Goal: Task Accomplishment & Management: Use online tool/utility

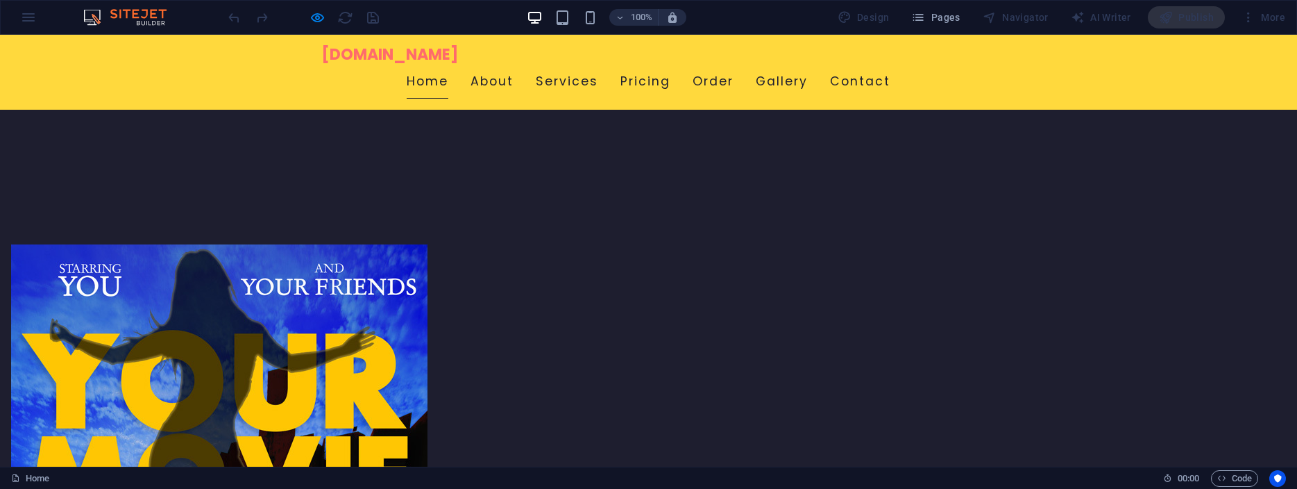
scroll to position [425, 0]
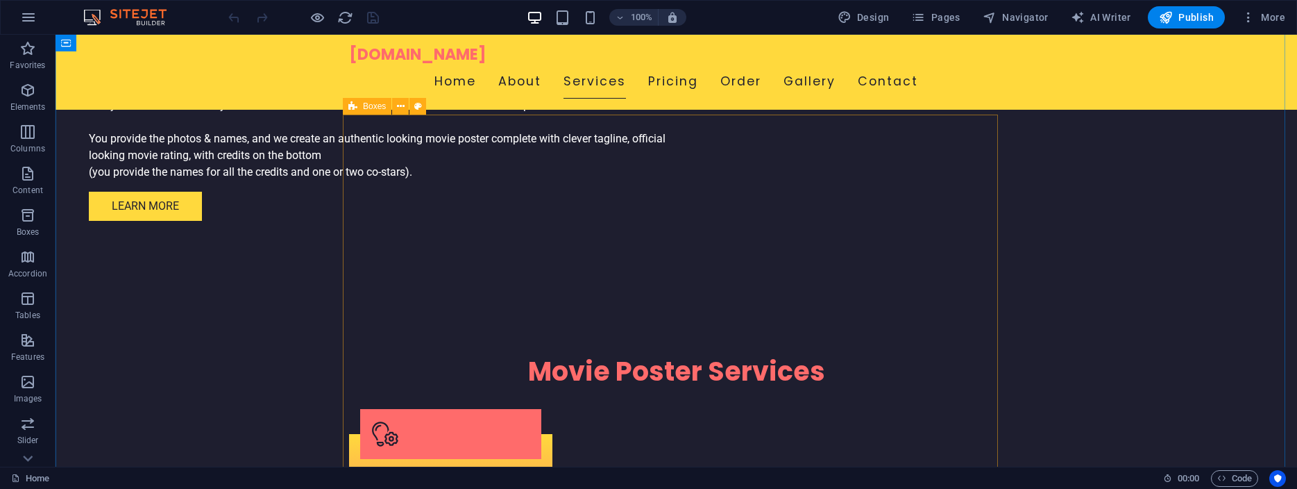
scroll to position [1378, 0]
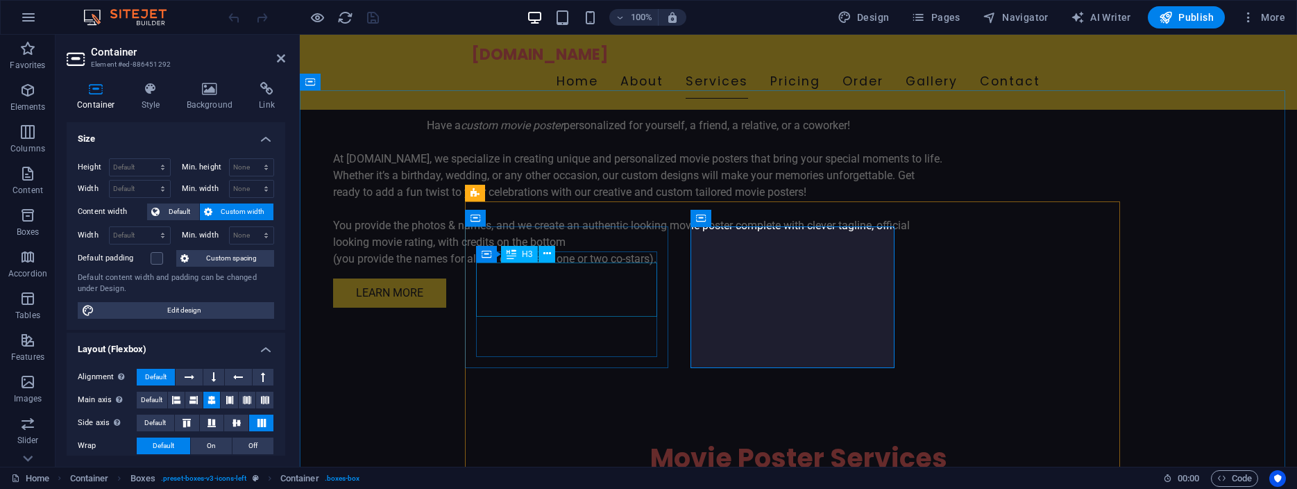
scroll to position [1236, 0]
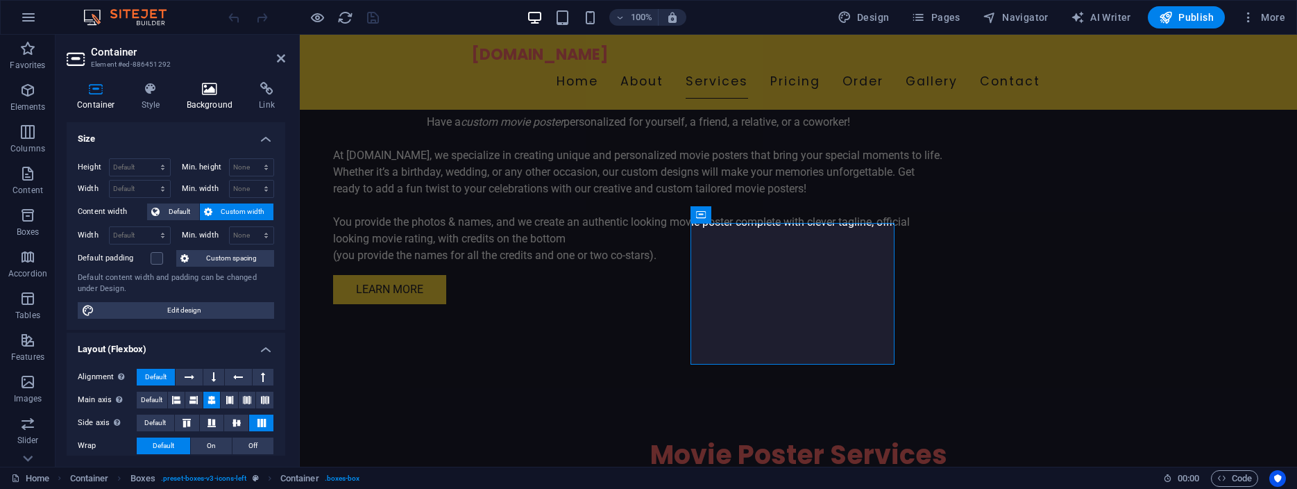
click at [208, 85] on icon at bounding box center [209, 89] width 67 height 14
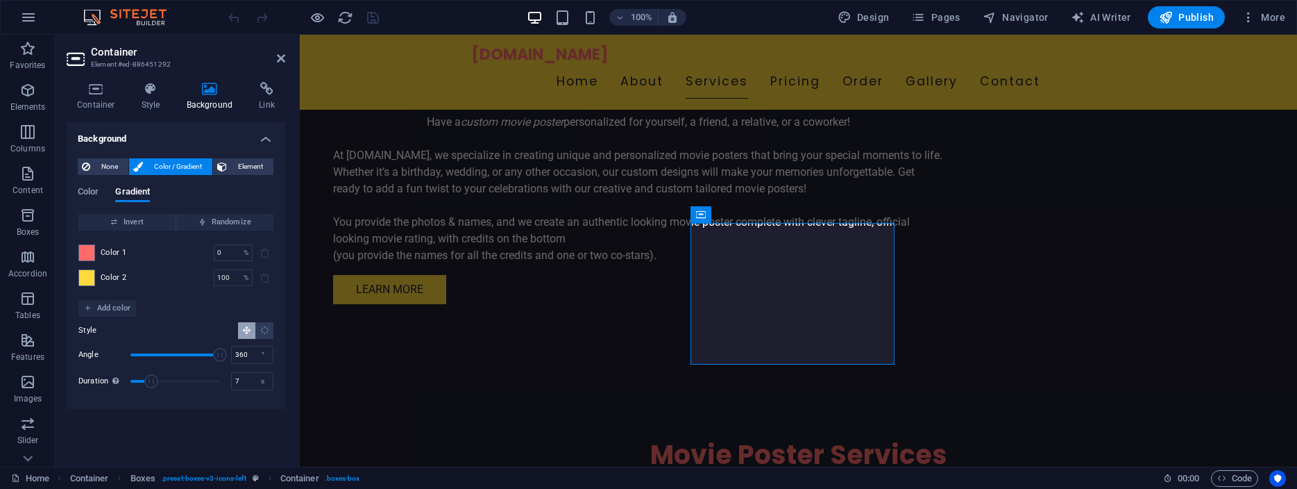
drag, startPoint x: 130, startPoint y: 355, endPoint x: 286, endPoint y: 366, distance: 155.9
click at [286, 366] on div "Container Style Background Link Size Height Default px rem % vh vw Min. height …" at bounding box center [176, 269] width 241 height 396
drag, startPoint x: 219, startPoint y: 355, endPoint x: 33, endPoint y: 331, distance: 187.5
click at [33, 331] on section "Favorites Elements Columns Content Boxes Accordion Tables Features Images Slide…" at bounding box center [648, 251] width 1297 height 432
drag, startPoint x: 126, startPoint y: 353, endPoint x: 189, endPoint y: 359, distance: 62.8
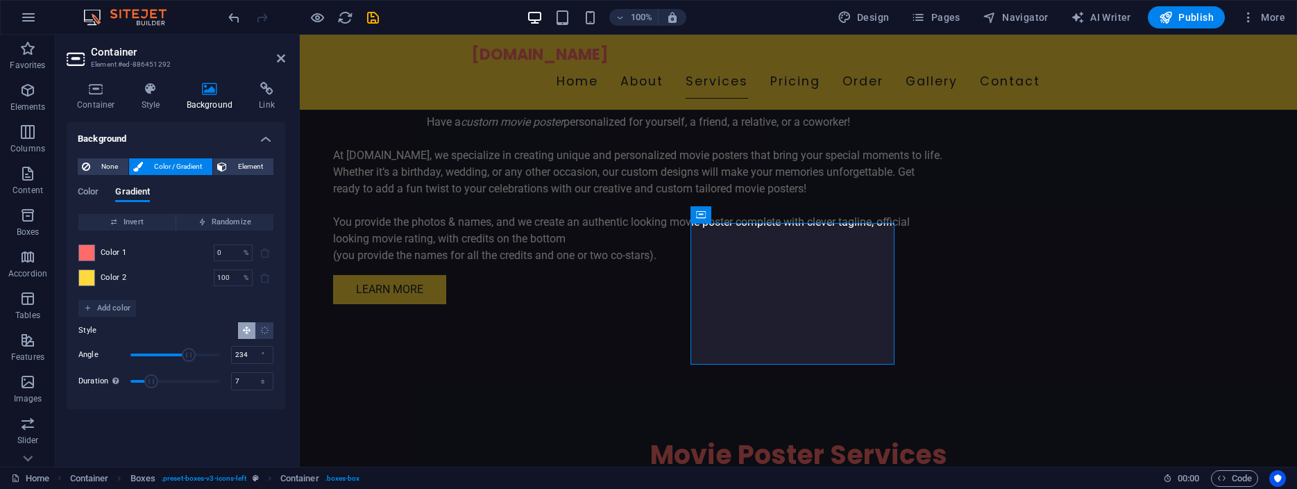
click at [189, 359] on span "Angle" at bounding box center [189, 355] width 14 height 14
type input "360"
drag, startPoint x: 189, startPoint y: 358, endPoint x: 275, endPoint y: 357, distance: 86.1
click at [275, 357] on div "None Color / Gradient Element Stretch background to full-width Color overlay Pl…" at bounding box center [176, 278] width 219 height 262
drag, startPoint x: 221, startPoint y: 354, endPoint x: 273, endPoint y: 350, distance: 52.2
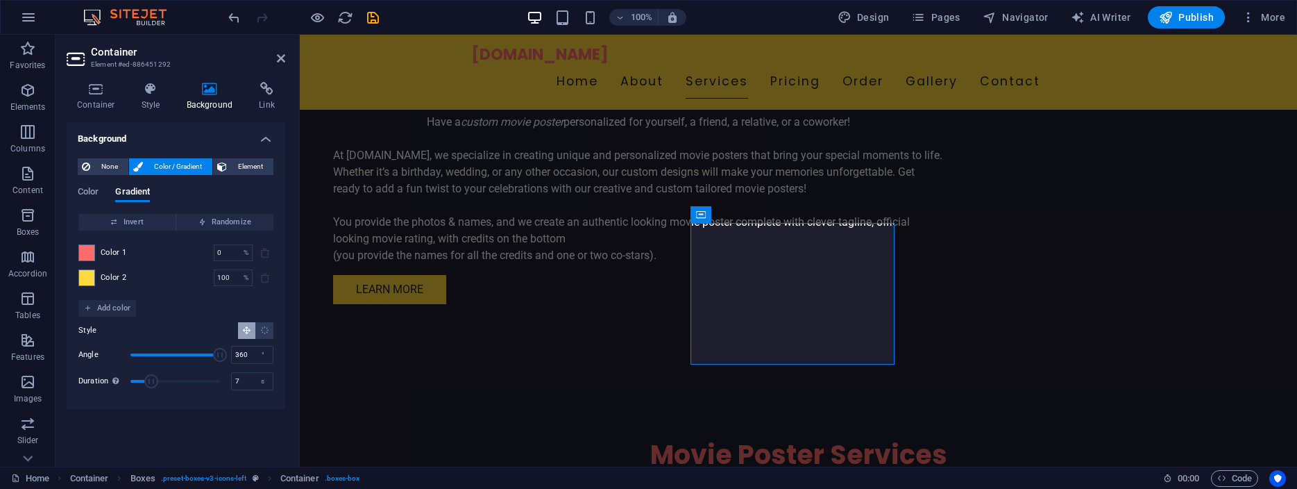
click at [273, 350] on div "Invert Randomize Color 1 0 % ​ Color 2 100 % ​ Add color Style Angle 360 ° Dura…" at bounding box center [176, 305] width 196 height 185
click at [280, 61] on icon at bounding box center [281, 58] width 8 height 11
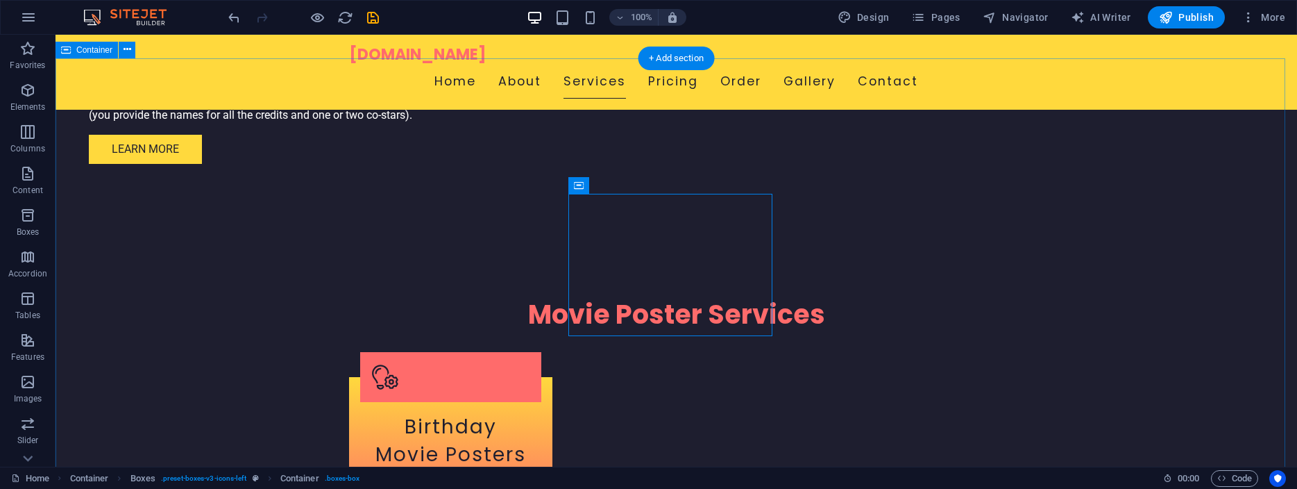
scroll to position [1454, 0]
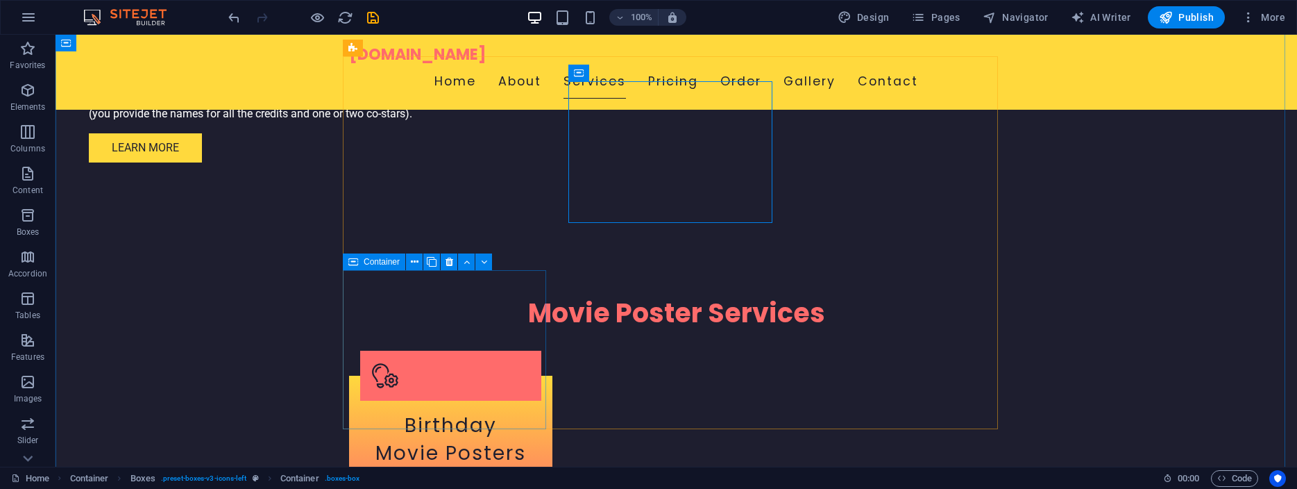
click at [371, 264] on span "Container" at bounding box center [382, 261] width 36 height 8
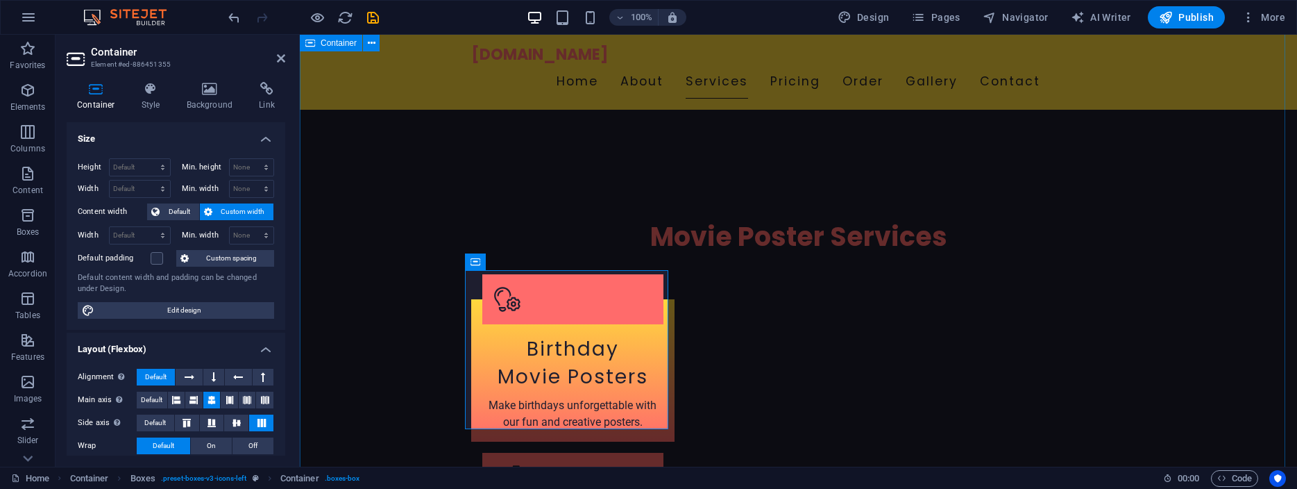
scroll to position [1378, 0]
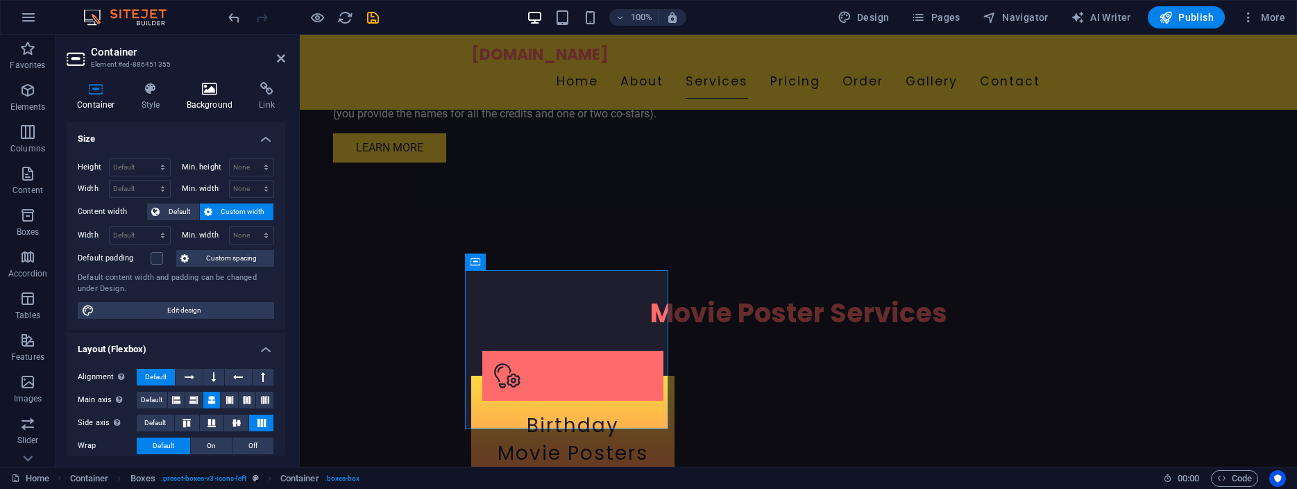
click at [210, 90] on icon at bounding box center [209, 89] width 67 height 14
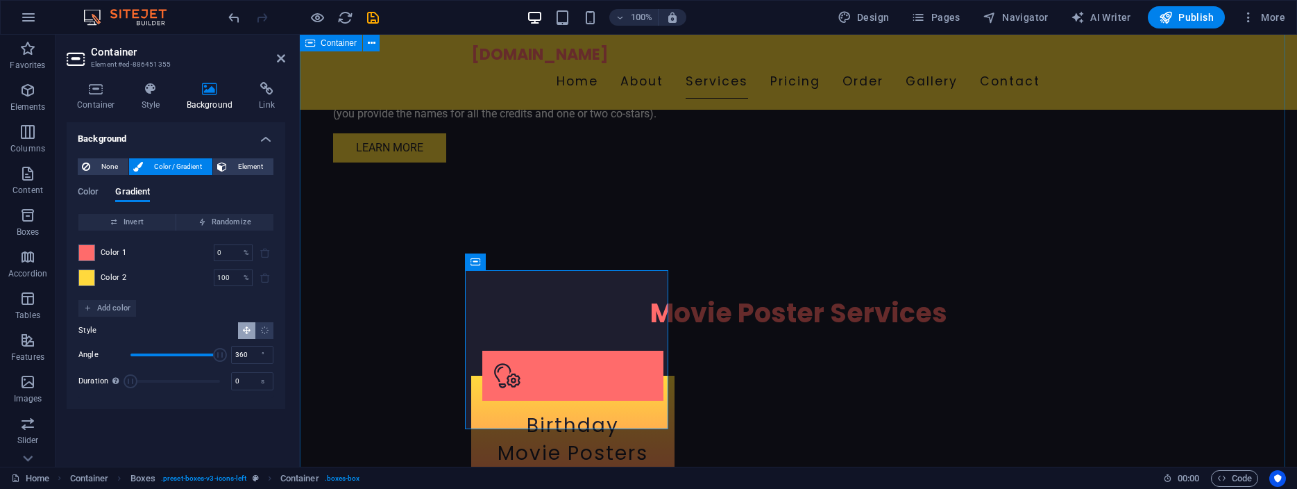
drag, startPoint x: 428, startPoint y: 388, endPoint x: 332, endPoint y: 370, distance: 97.5
drag, startPoint x: 214, startPoint y: 353, endPoint x: 241, endPoint y: 362, distance: 28.5
click at [241, 362] on div "Angle 360 °" at bounding box center [175, 354] width 195 height 21
type input "0"
drag, startPoint x: 221, startPoint y: 356, endPoint x: 122, endPoint y: 346, distance: 99.0
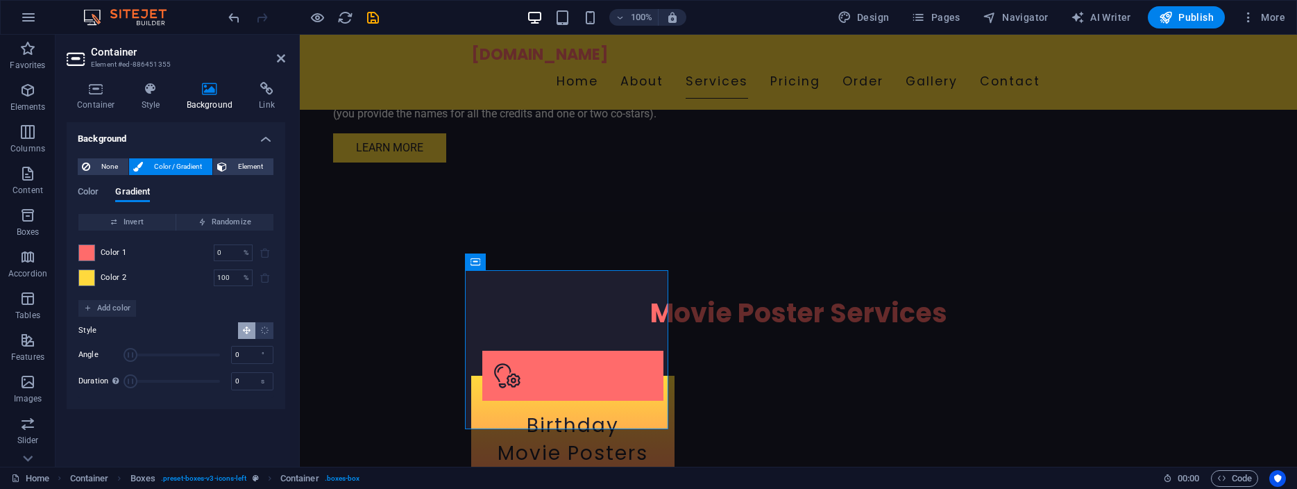
click at [124, 348] on span "Angle" at bounding box center [131, 355] width 14 height 14
drag, startPoint x: 234, startPoint y: 273, endPoint x: 187, endPoint y: 268, distance: 47.4
click at [214, 269] on input "100" at bounding box center [226, 277] width 24 height 17
type input "0"
drag, startPoint x: 235, startPoint y: 249, endPoint x: 74, endPoint y: 223, distance: 163.8
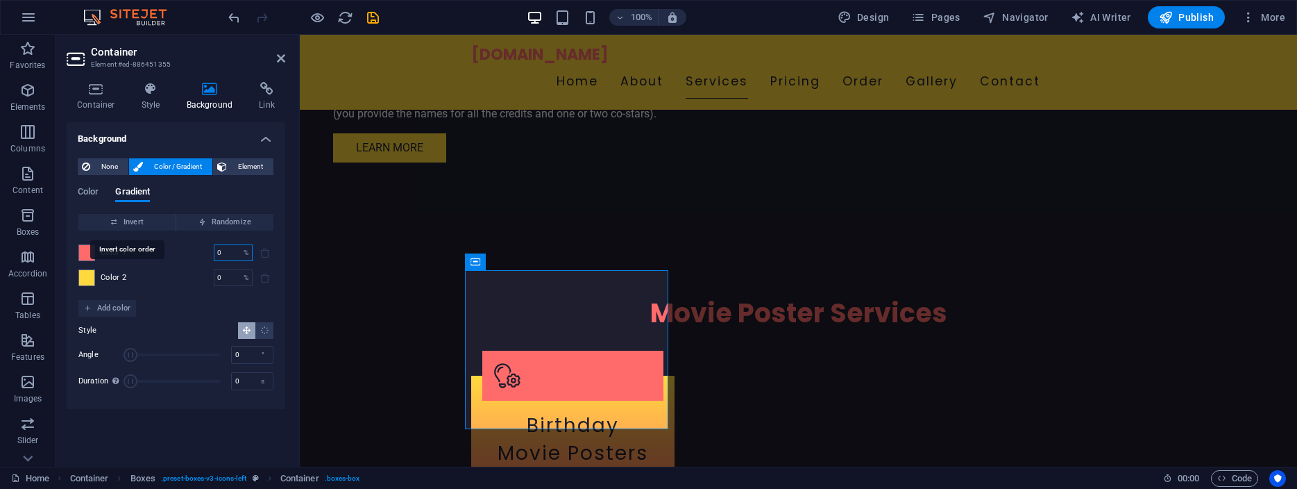
click at [74, 223] on div "None Color / Gradient Element Stretch background to full-width Color overlay Pl…" at bounding box center [176, 278] width 219 height 262
type input "0"
type input "100"
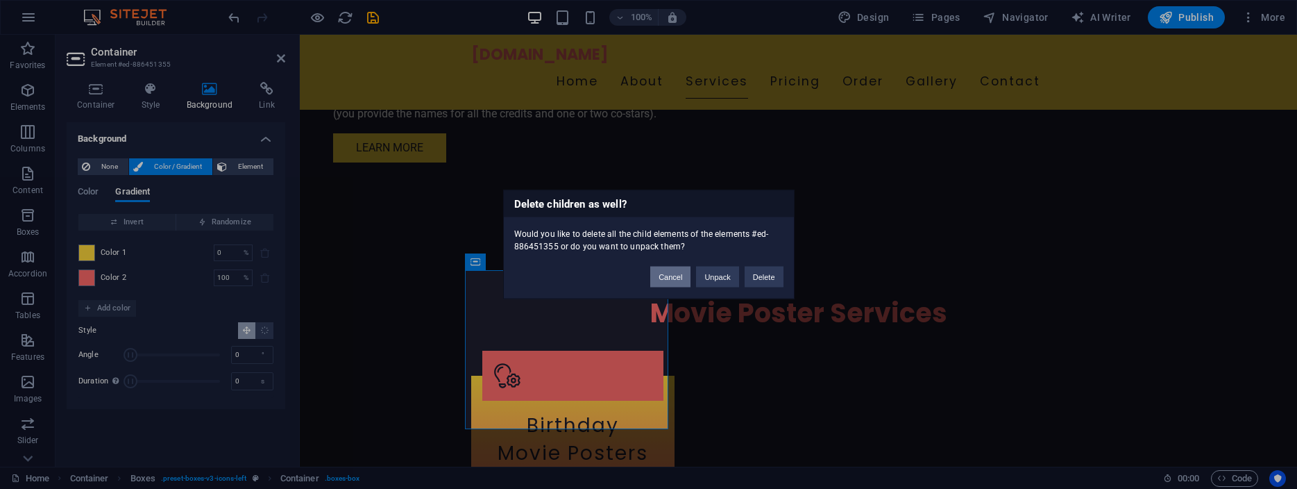
click at [679, 274] on button "Cancel" at bounding box center [670, 277] width 40 height 21
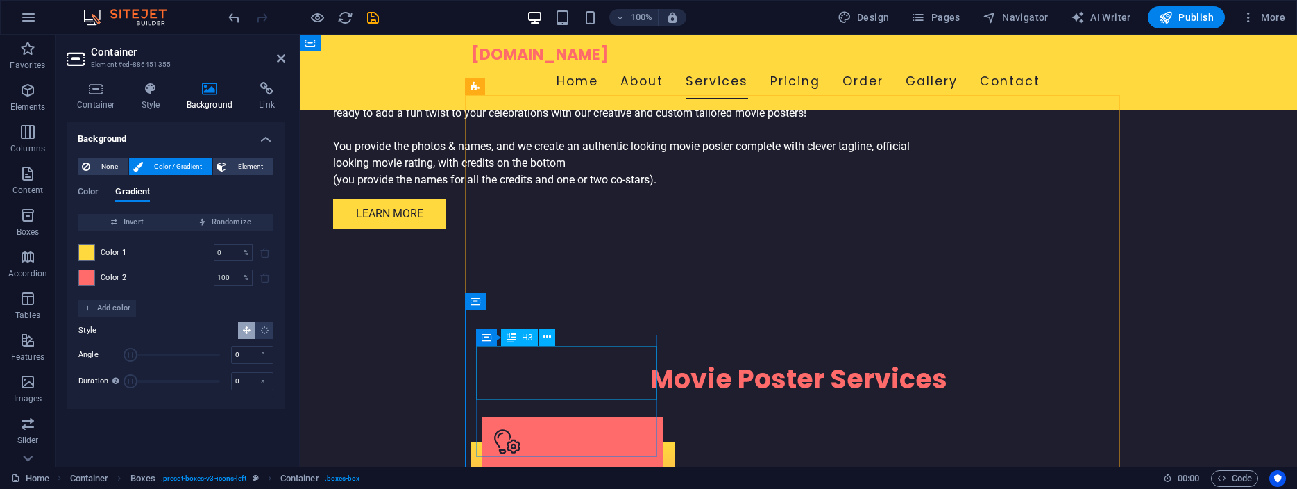
scroll to position [1307, 0]
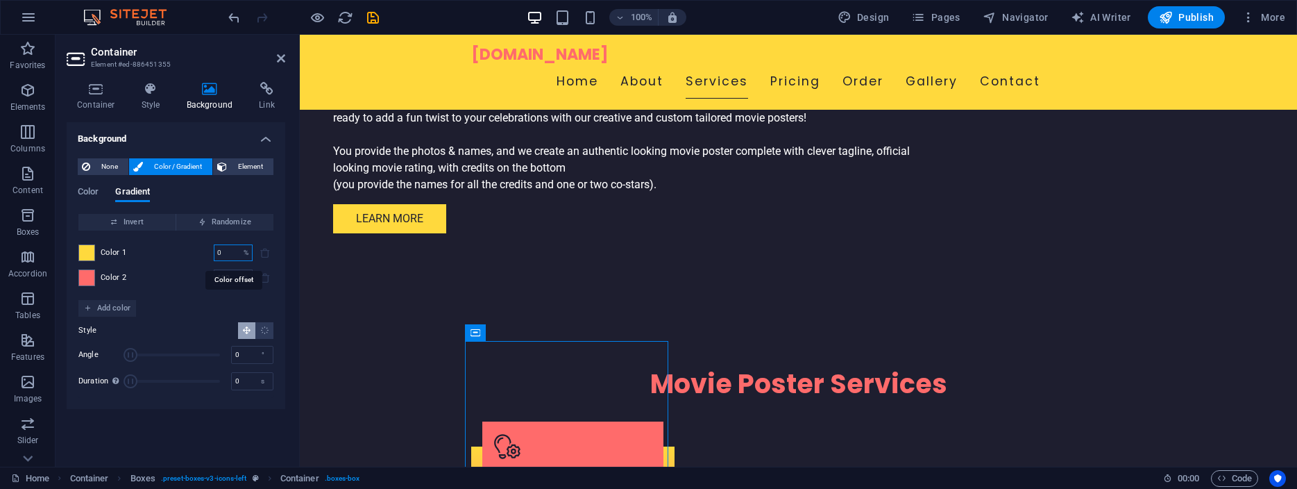
drag, startPoint x: 226, startPoint y: 253, endPoint x: 200, endPoint y: 252, distance: 26.4
click at [214, 252] on input "0" at bounding box center [226, 252] width 24 height 17
type input "100"
drag, startPoint x: 232, startPoint y: 270, endPoint x: 191, endPoint y: 268, distance: 41.0
click at [214, 269] on input "100" at bounding box center [226, 277] width 24 height 17
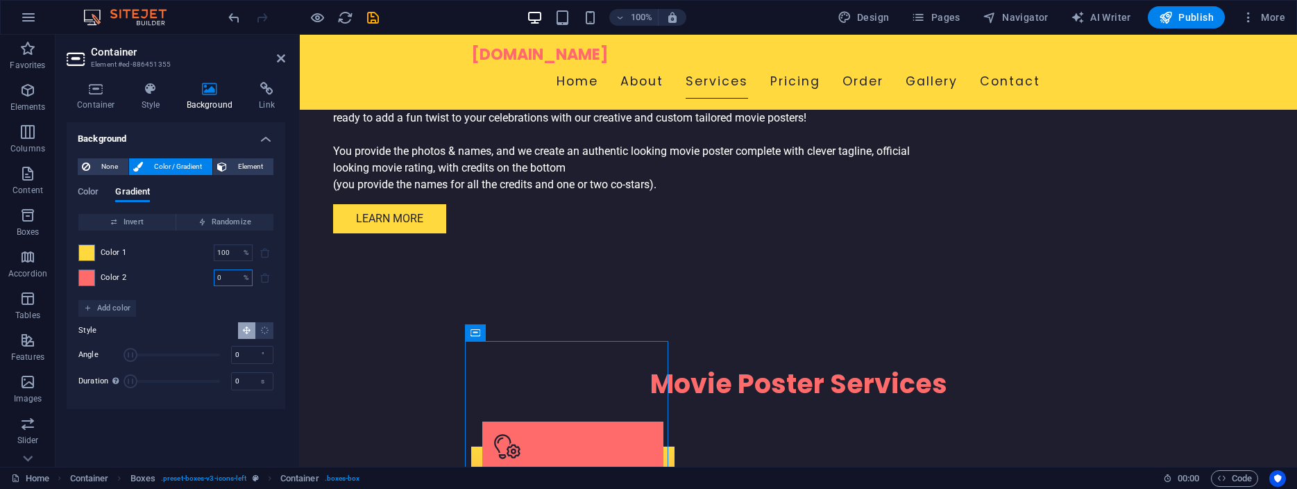
type input "0"
type input "100"
drag, startPoint x: 126, startPoint y: 382, endPoint x: 173, endPoint y: 382, distance: 47.2
click at [173, 382] on span "Duration" at bounding box center [169, 381] width 14 height 14
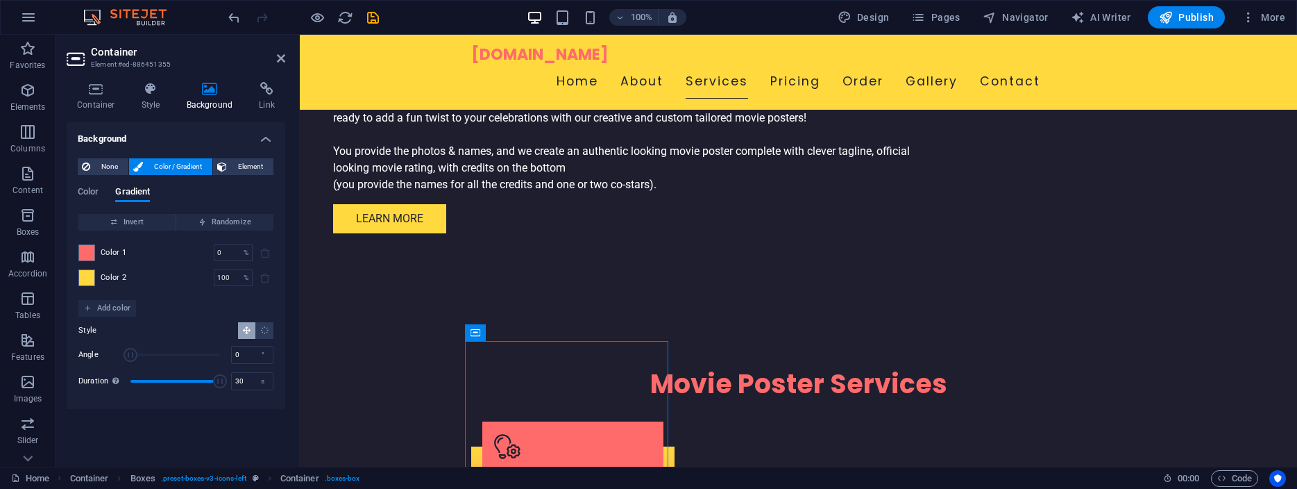
drag, startPoint x: 173, startPoint y: 381, endPoint x: 255, endPoint y: 392, distance: 82.6
click at [255, 392] on div "Style Angle 0 ° Duration Duration of the background animation. A value of "0" d…" at bounding box center [175, 356] width 195 height 81
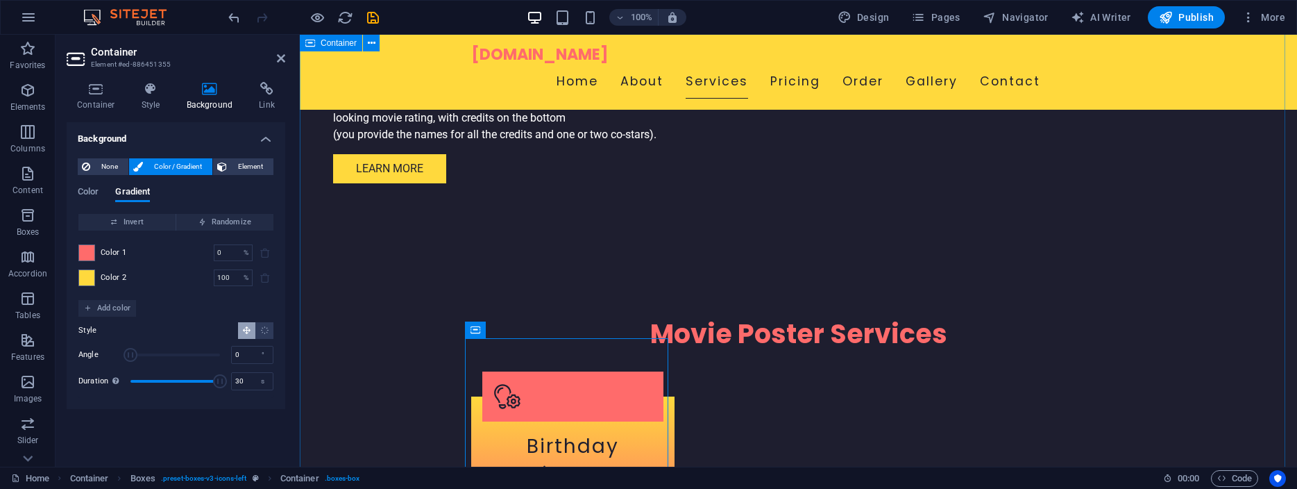
scroll to position [1378, 0]
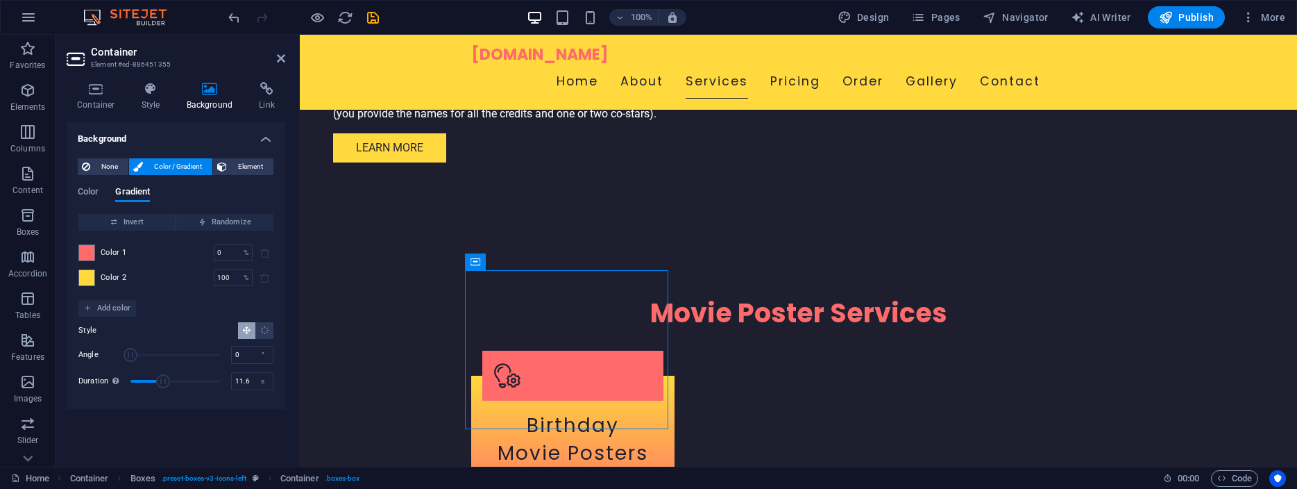
drag, startPoint x: 217, startPoint y: 378, endPoint x: 165, endPoint y: 375, distance: 51.4
click at [165, 375] on span "Duration" at bounding box center [163, 381] width 14 height 14
type input "15.1"
drag, startPoint x: 160, startPoint y: 379, endPoint x: 176, endPoint y: 381, distance: 16.1
click at [176, 381] on span "Duration" at bounding box center [176, 381] width 14 height 14
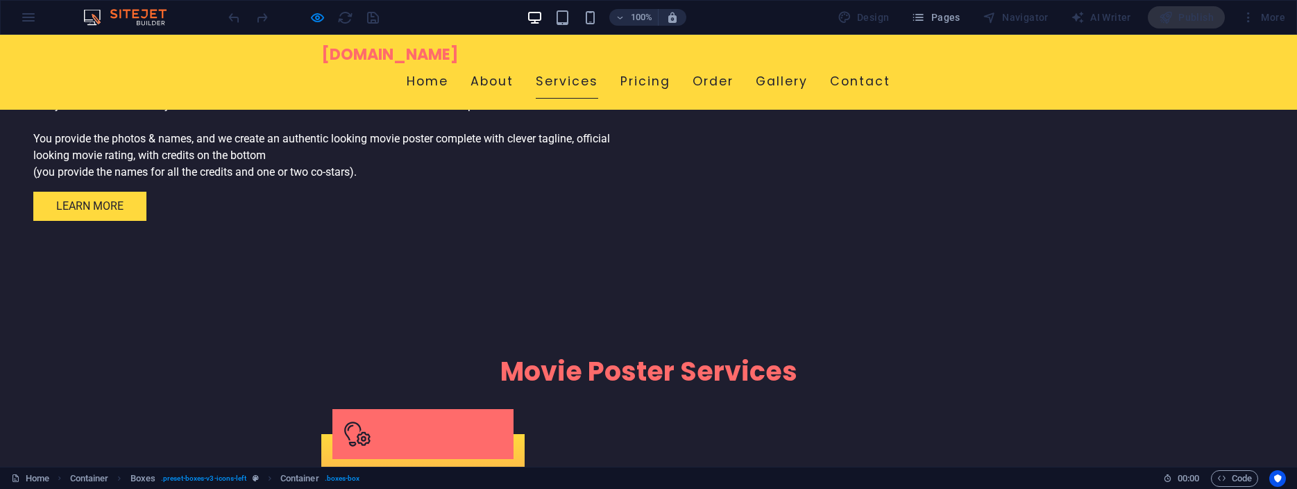
scroll to position [1401, 0]
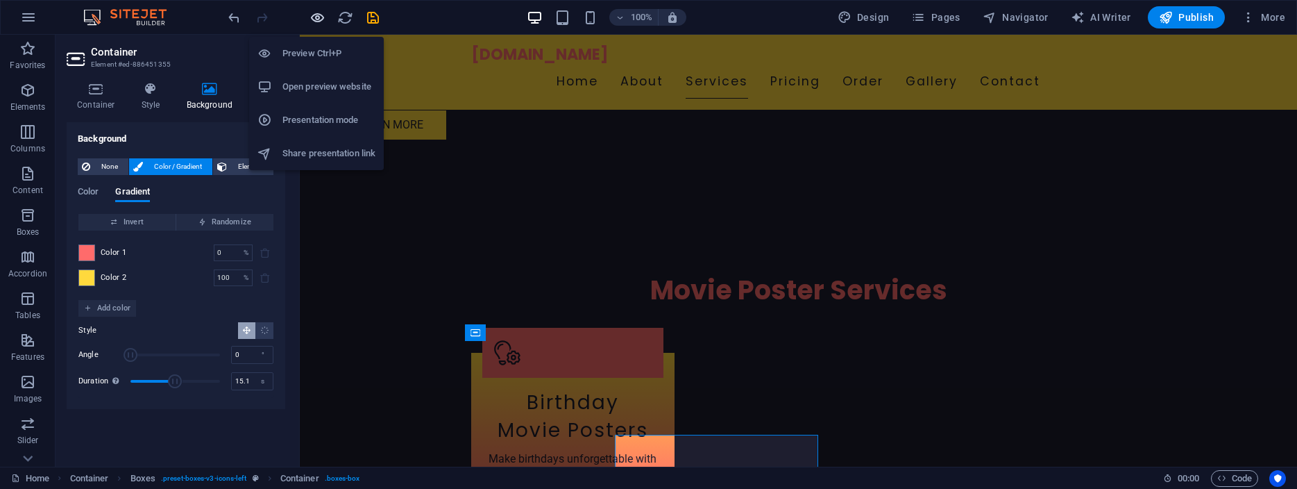
scroll to position [1307, 0]
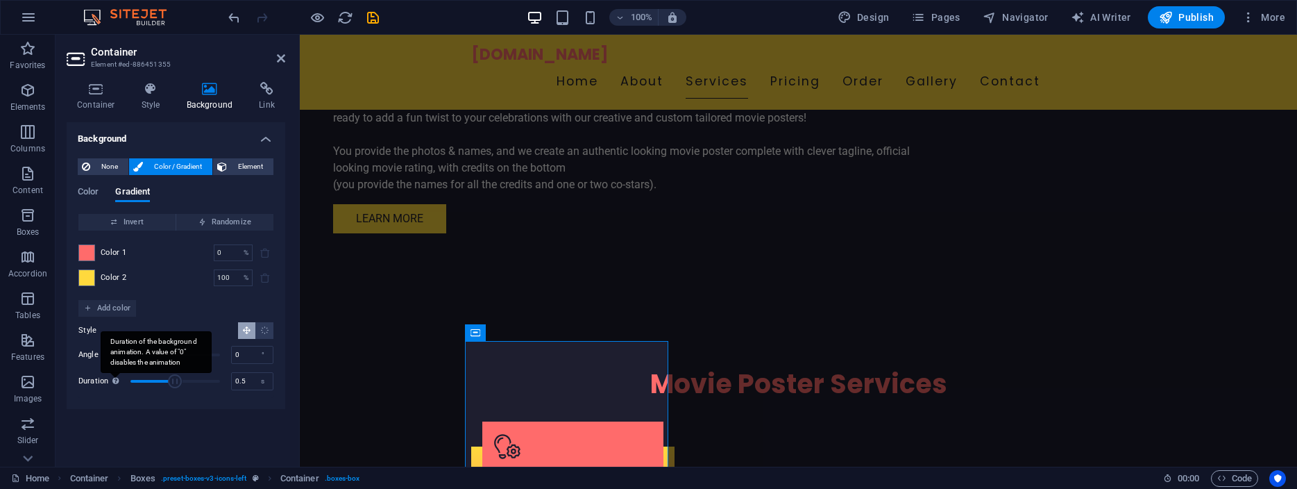
type input "0"
drag, startPoint x: 178, startPoint y: 379, endPoint x: 103, endPoint y: 375, distance: 75.1
click at [103, 375] on div "Duration Duration of the background animation. A value of "0" disables the anim…" at bounding box center [175, 381] width 195 height 21
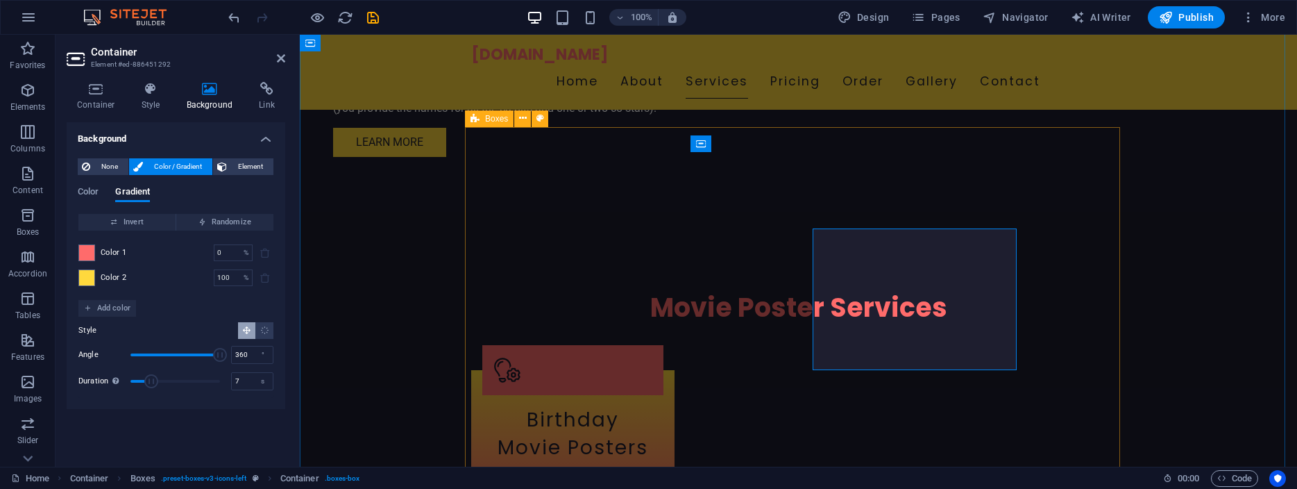
scroll to position [1307, 0]
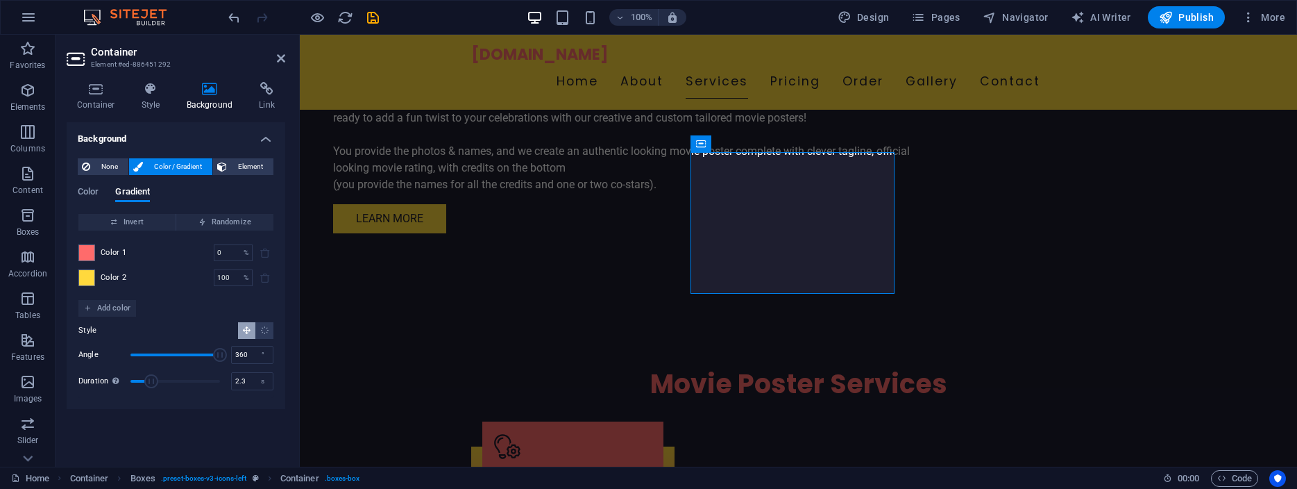
type input "0"
drag, startPoint x: 151, startPoint y: 378, endPoint x: 82, endPoint y: 375, distance: 68.8
click at [82, 375] on div "Duration Duration of the background animation. A value of "0" disables the anim…" at bounding box center [175, 381] width 195 height 21
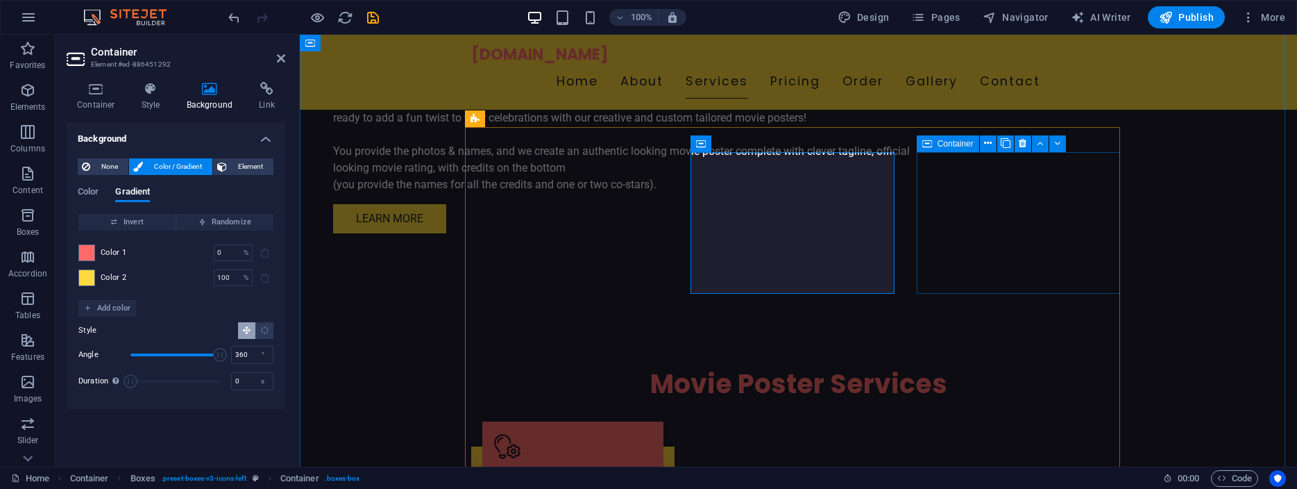
click at [948, 146] on span "Container" at bounding box center [956, 144] width 36 height 8
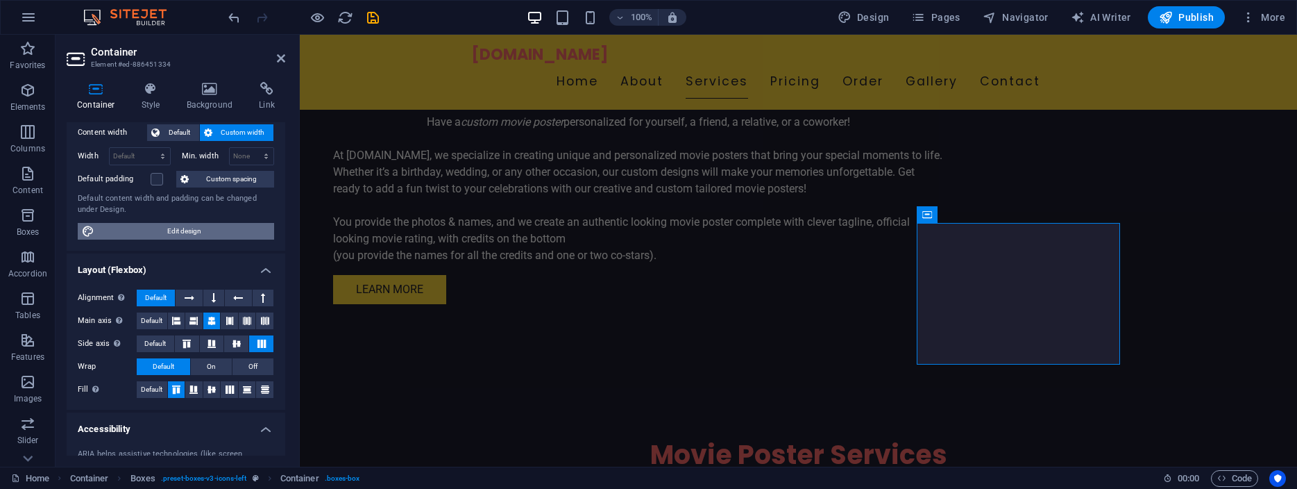
scroll to position [0, 0]
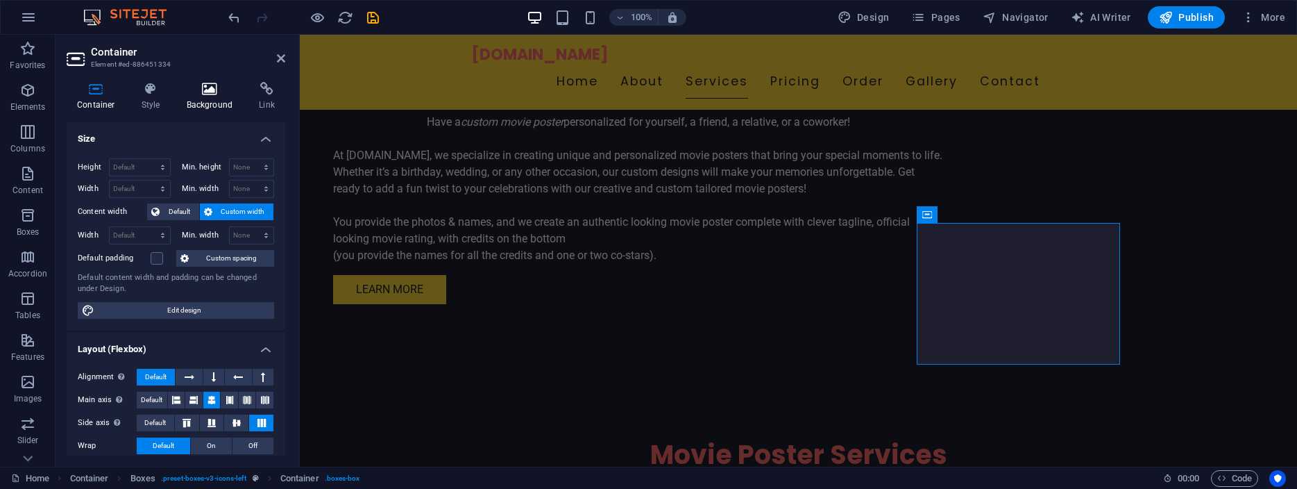
click at [211, 94] on icon at bounding box center [209, 89] width 67 height 14
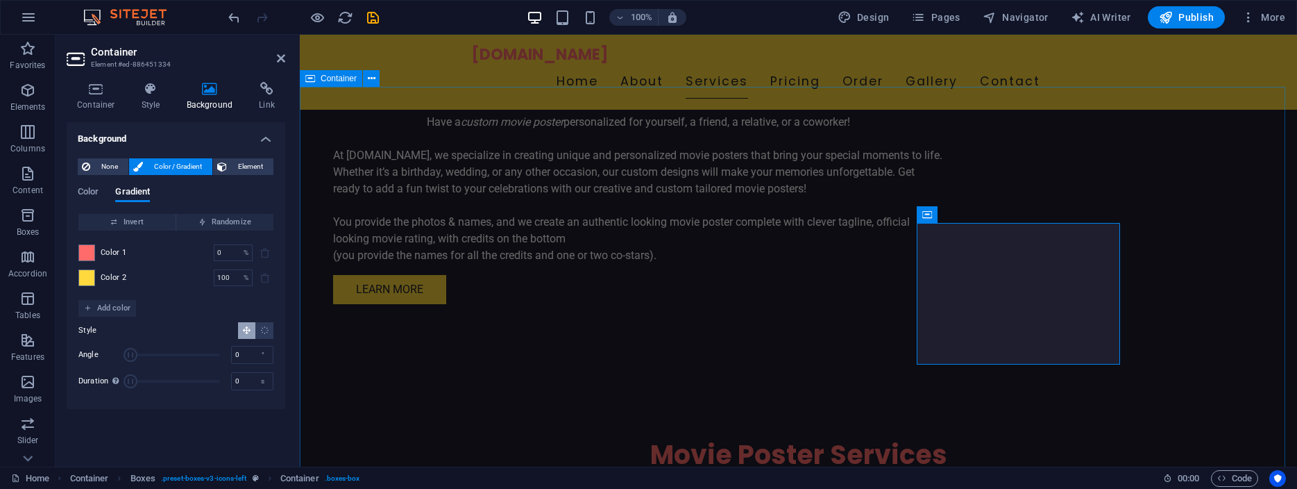
scroll to position [1378, 0]
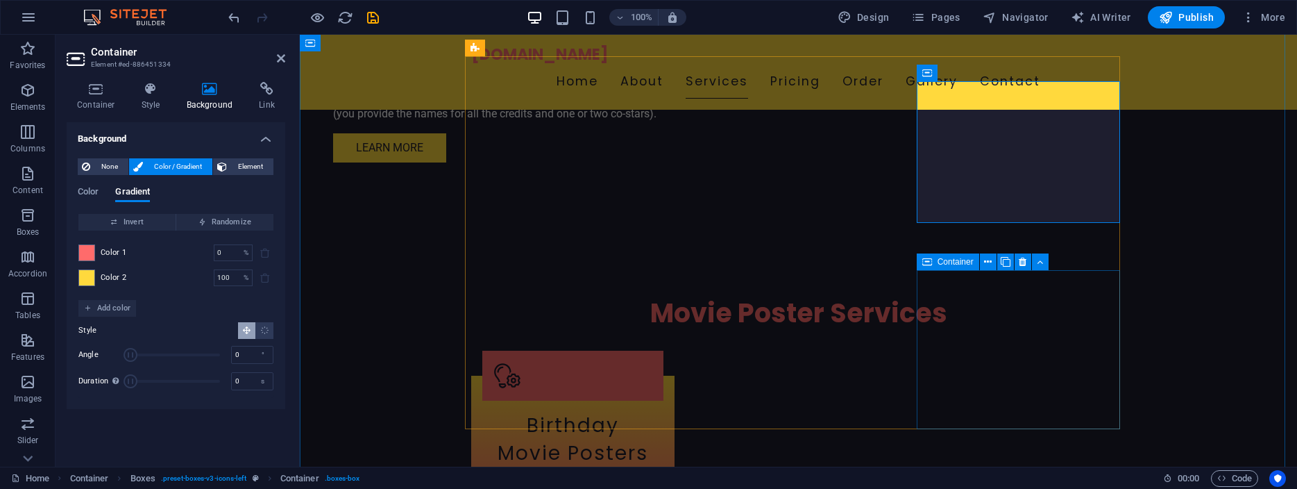
click at [955, 265] on span "Container" at bounding box center [956, 261] width 36 height 8
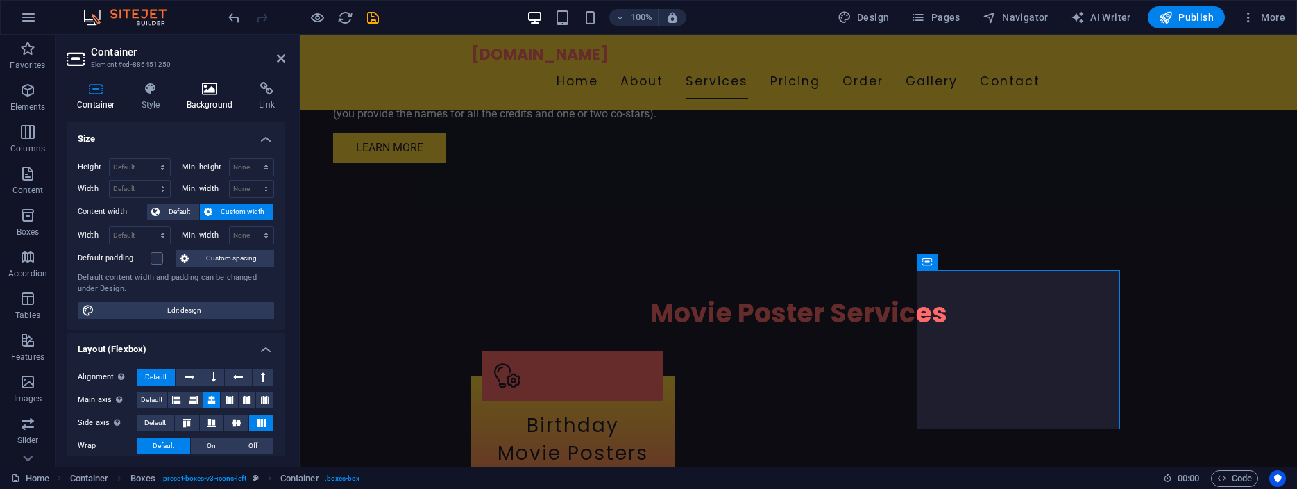
click at [207, 92] on icon at bounding box center [209, 89] width 67 height 14
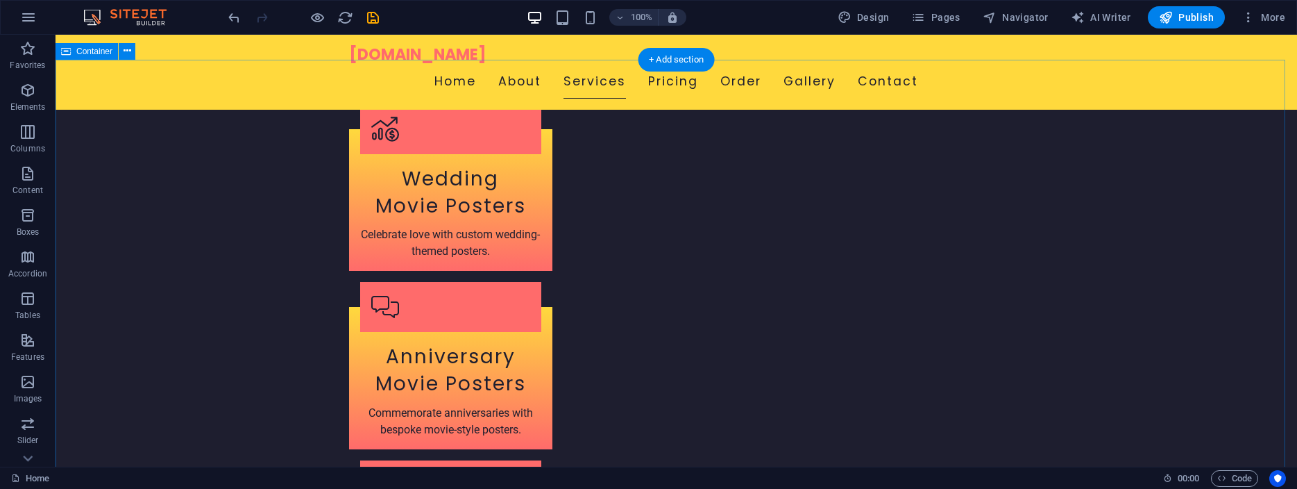
scroll to position [1596, 0]
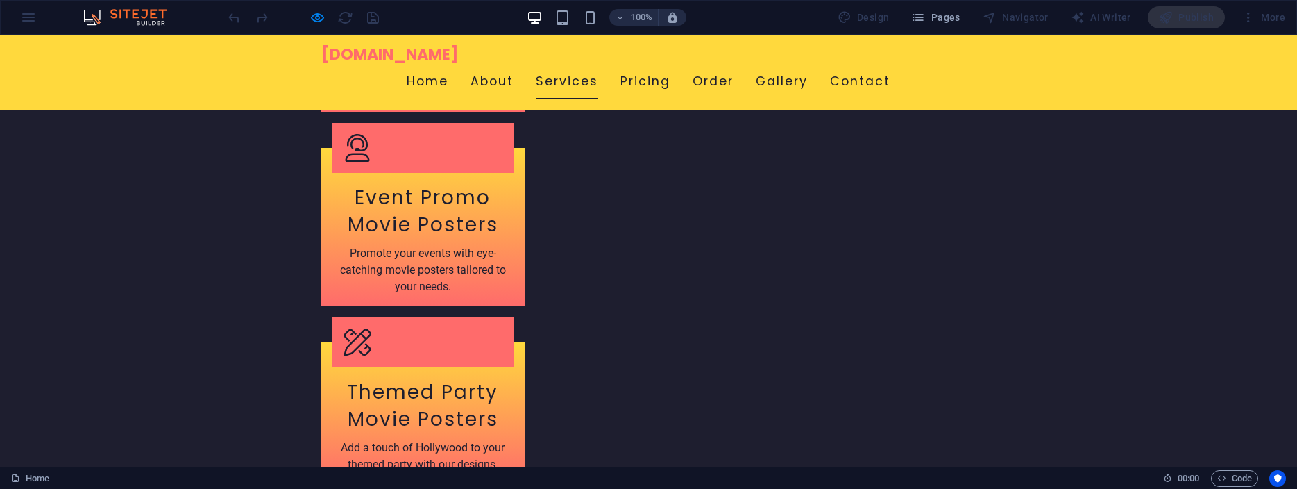
scroll to position [2250, 0]
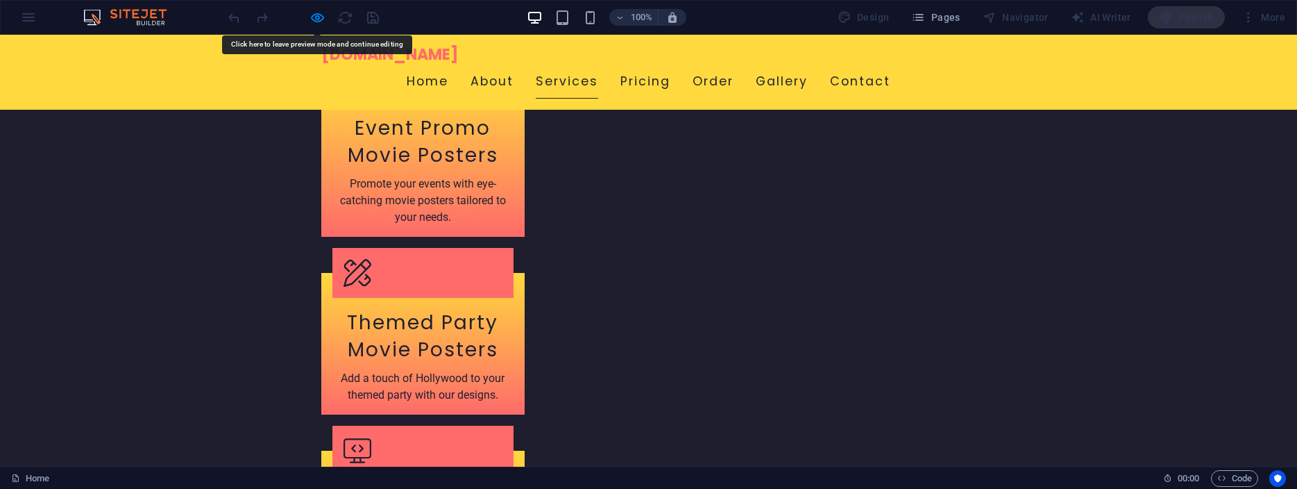
scroll to position [2310, 0]
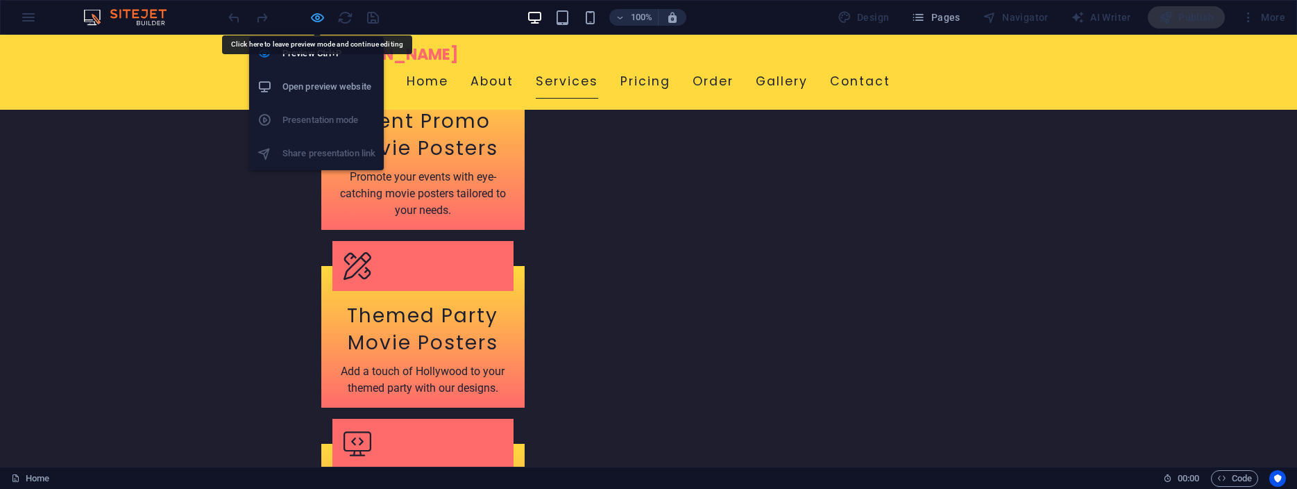
click at [332, 434] on icon "button" at bounding box center [422, 439] width 181 height 11
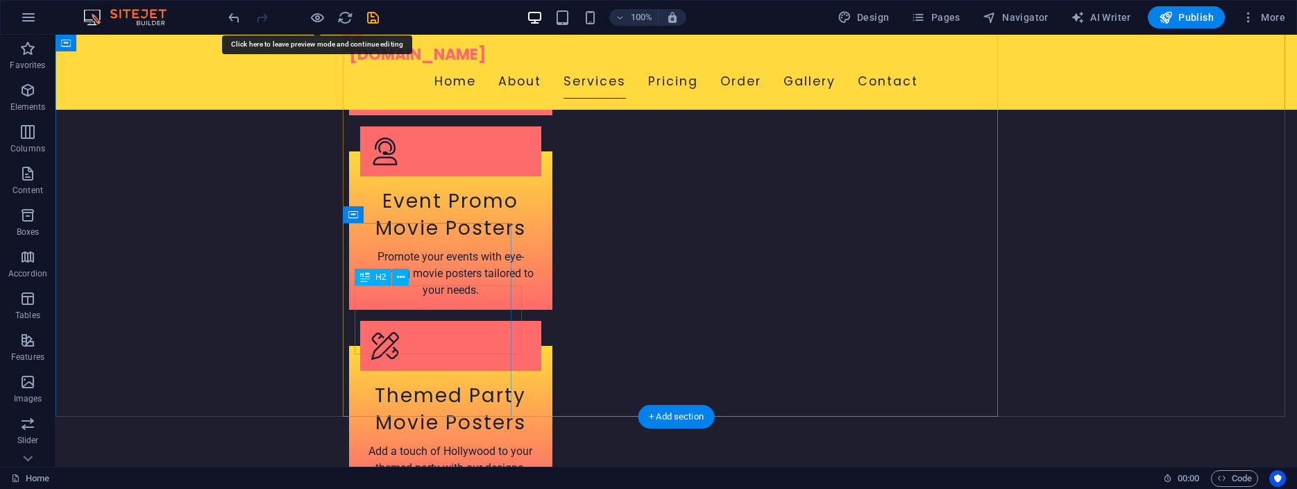
scroll to position [2080, 0]
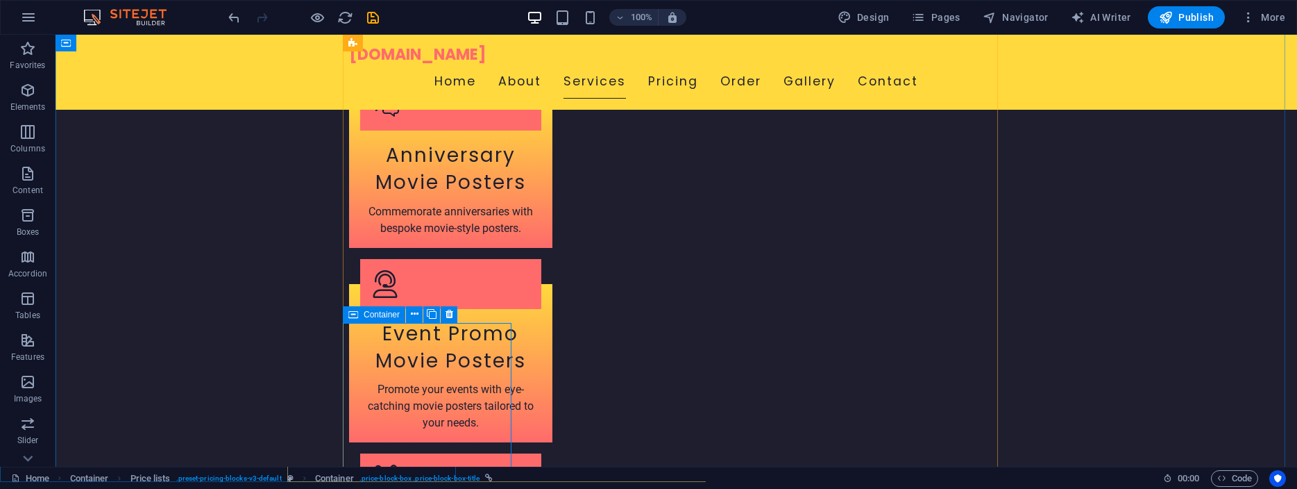
click at [376, 316] on span "Container" at bounding box center [382, 314] width 36 height 8
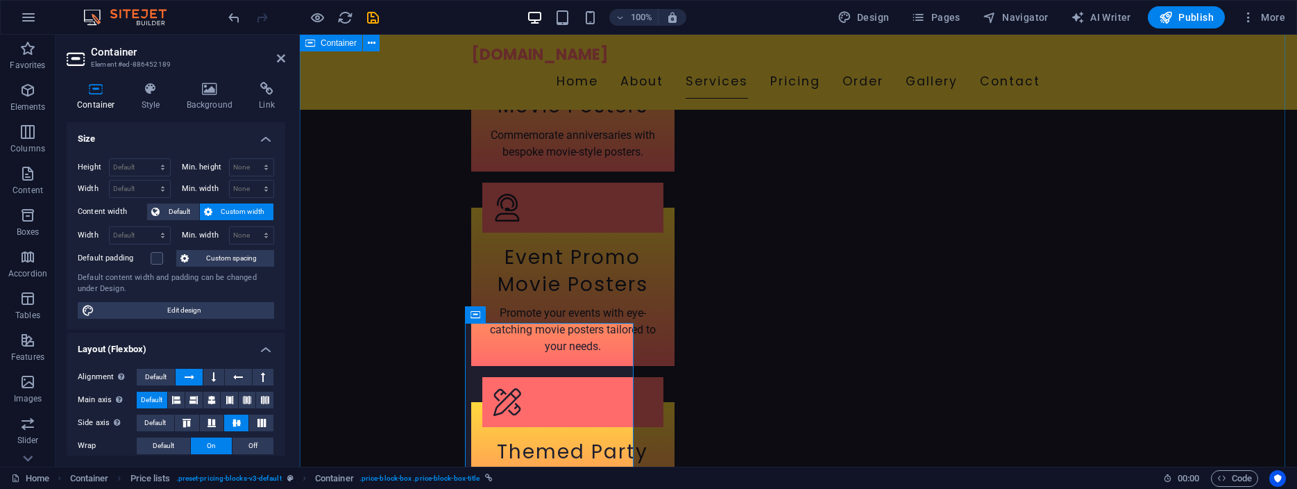
scroll to position [2004, 0]
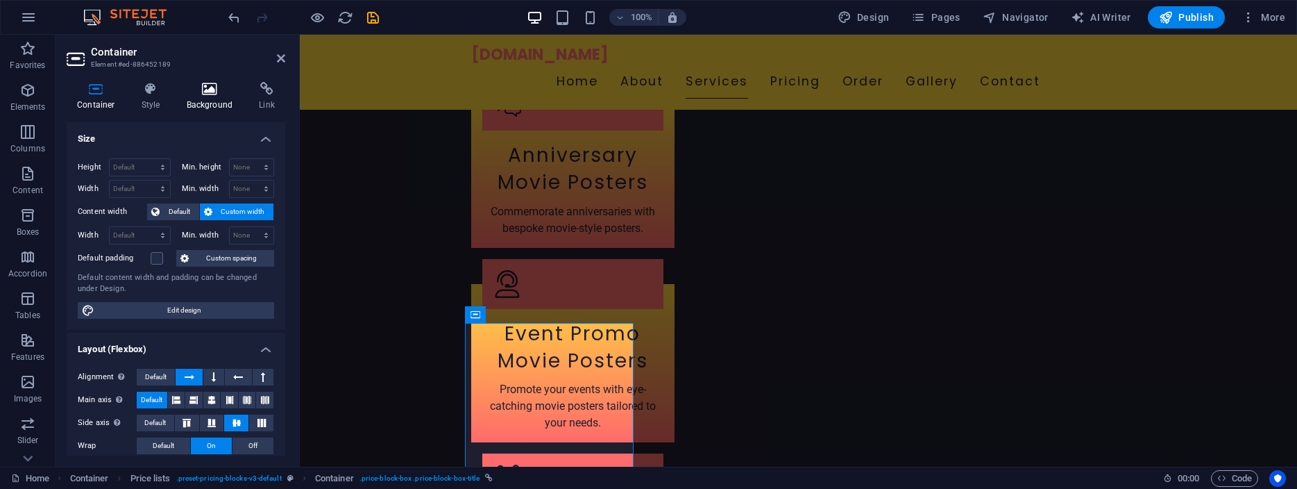
click at [212, 90] on icon at bounding box center [209, 89] width 67 height 14
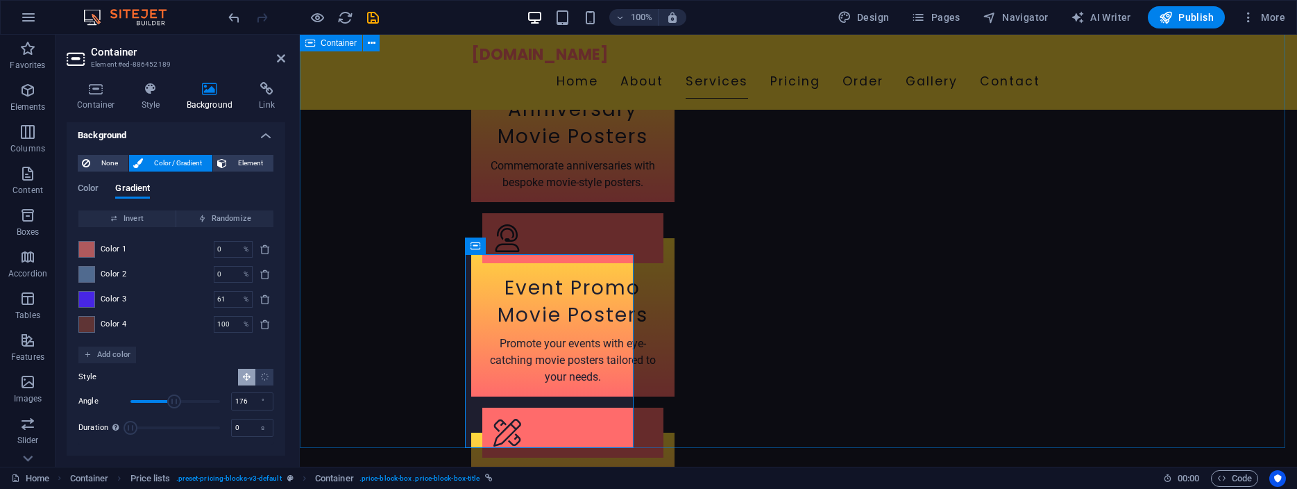
scroll to position [2074, 0]
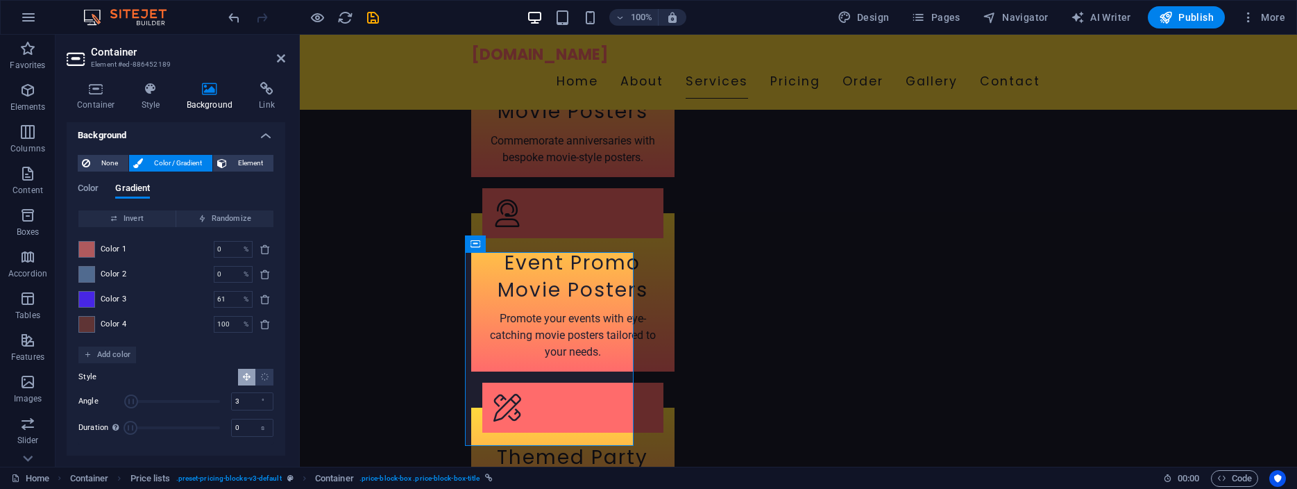
drag, startPoint x: 166, startPoint y: 400, endPoint x: 131, endPoint y: 398, distance: 34.8
click at [131, 398] on span "Angle" at bounding box center [131, 401] width 14 height 14
drag, startPoint x: 133, startPoint y: 399, endPoint x: 151, endPoint y: 400, distance: 18.8
click at [151, 400] on span "Angle" at bounding box center [153, 401] width 14 height 14
drag, startPoint x: 151, startPoint y: 400, endPoint x: 188, endPoint y: 400, distance: 36.8
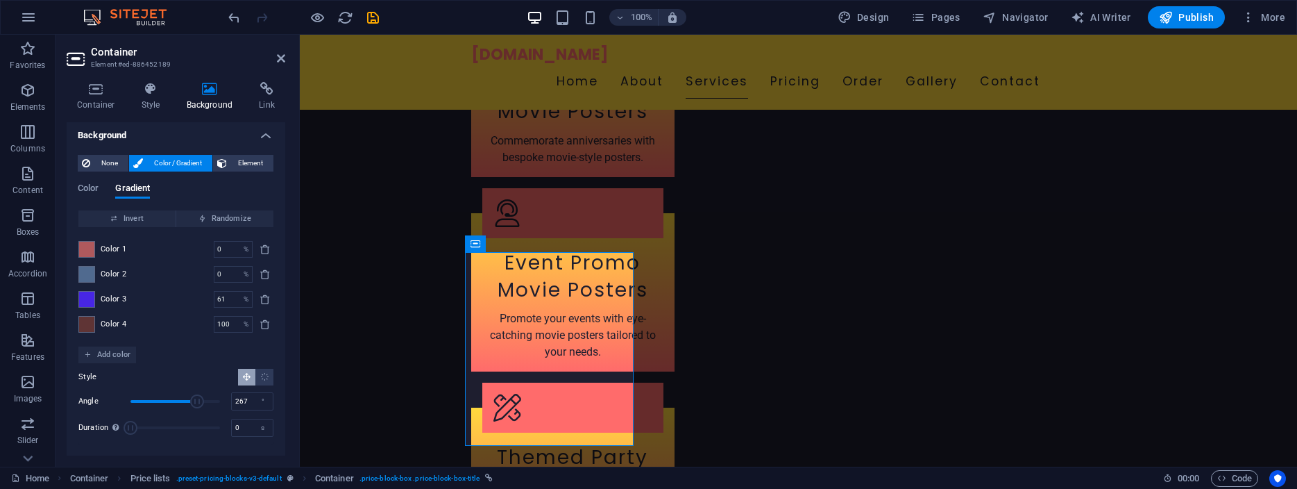
click at [190, 400] on span "Angle" at bounding box center [197, 401] width 14 height 14
click at [197, 398] on span "Angle" at bounding box center [204, 401] width 14 height 14
drag, startPoint x: 194, startPoint y: 398, endPoint x: 160, endPoint y: 397, distance: 34.7
click at [160, 397] on span "Angle" at bounding box center [164, 401] width 14 height 14
click at [154, 397] on span "Angle" at bounding box center [158, 401] width 14 height 14
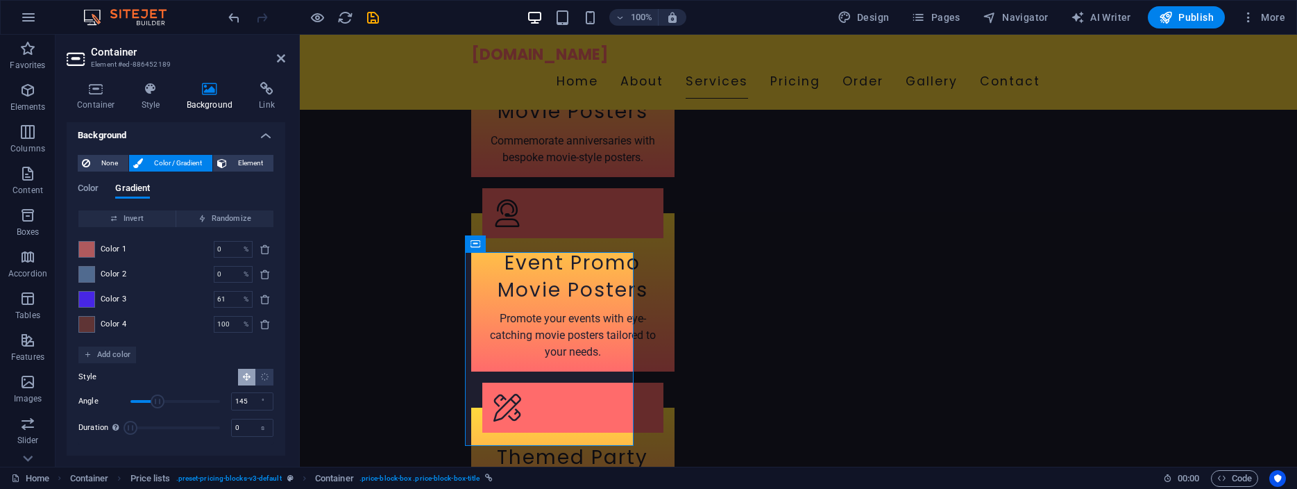
type input "148"
drag, startPoint x: 154, startPoint y: 397, endPoint x: 162, endPoint y: 398, distance: 8.4
click at [162, 398] on span "Angle" at bounding box center [167, 401] width 14 height 14
click at [260, 246] on icon "delete" at bounding box center [265, 249] width 11 height 11
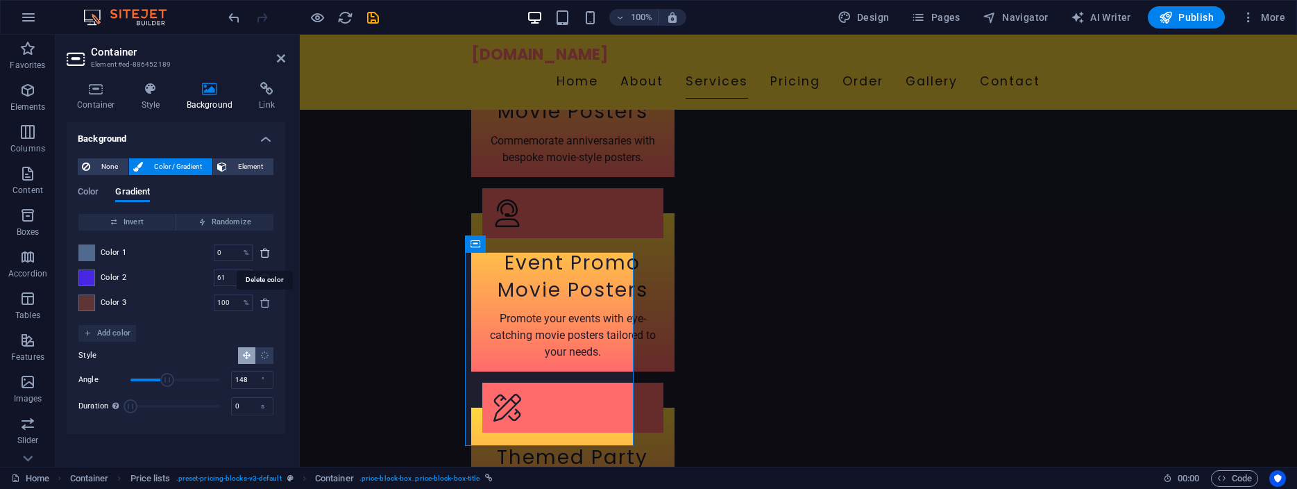
type input "61"
type input "100"
click at [266, 302] on icon "delete" at bounding box center [265, 302] width 11 height 11
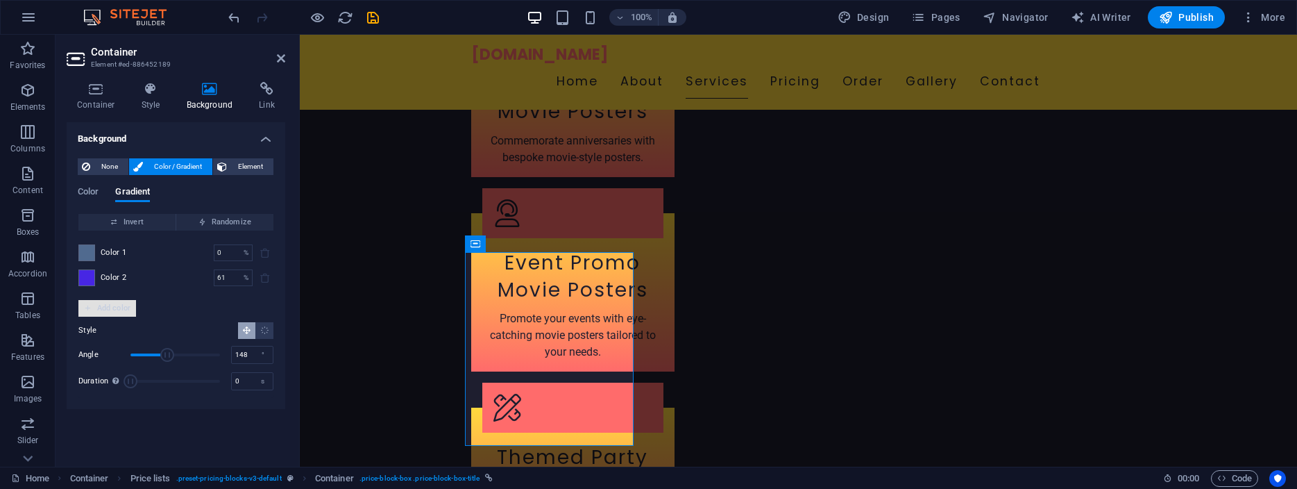
click at [110, 306] on span "Add color" at bounding box center [107, 308] width 47 height 17
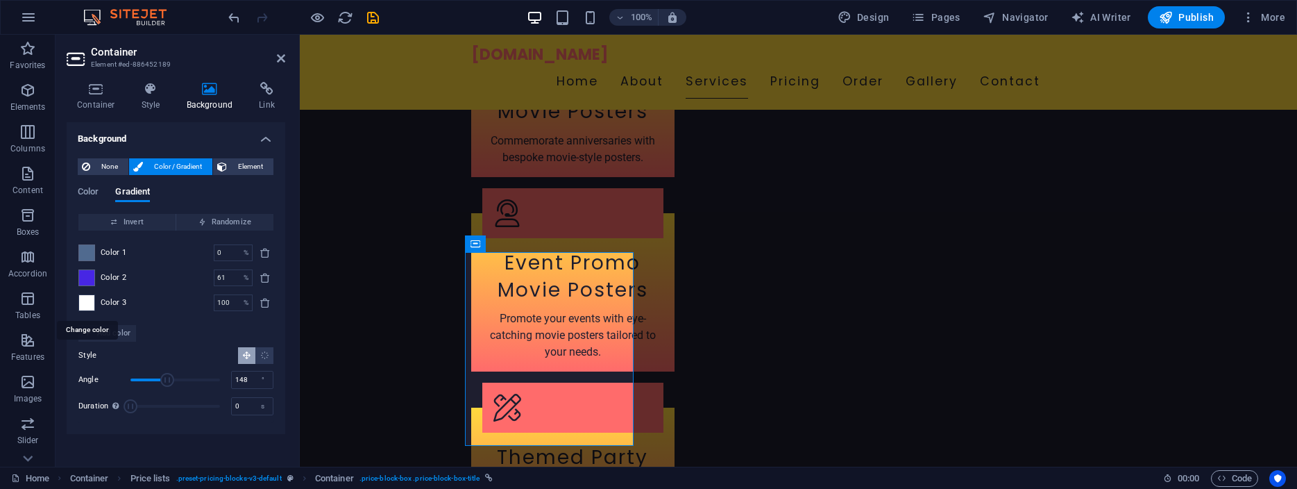
click at [85, 305] on span at bounding box center [86, 302] width 15 height 15
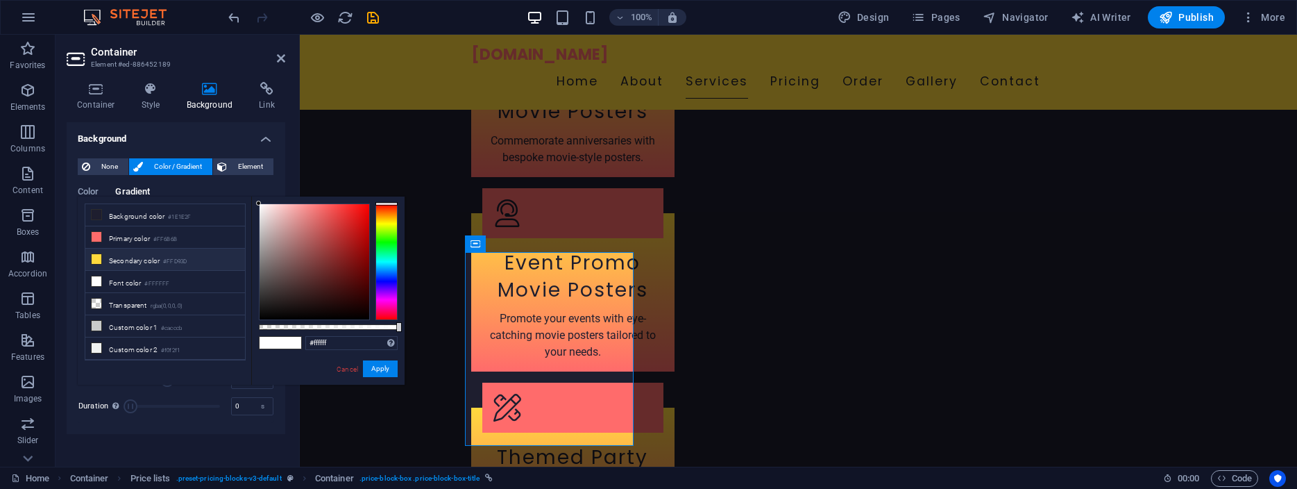
click at [124, 255] on li "Secondary color #FFD93D" at bounding box center [165, 259] width 160 height 22
type input "#ffd93d"
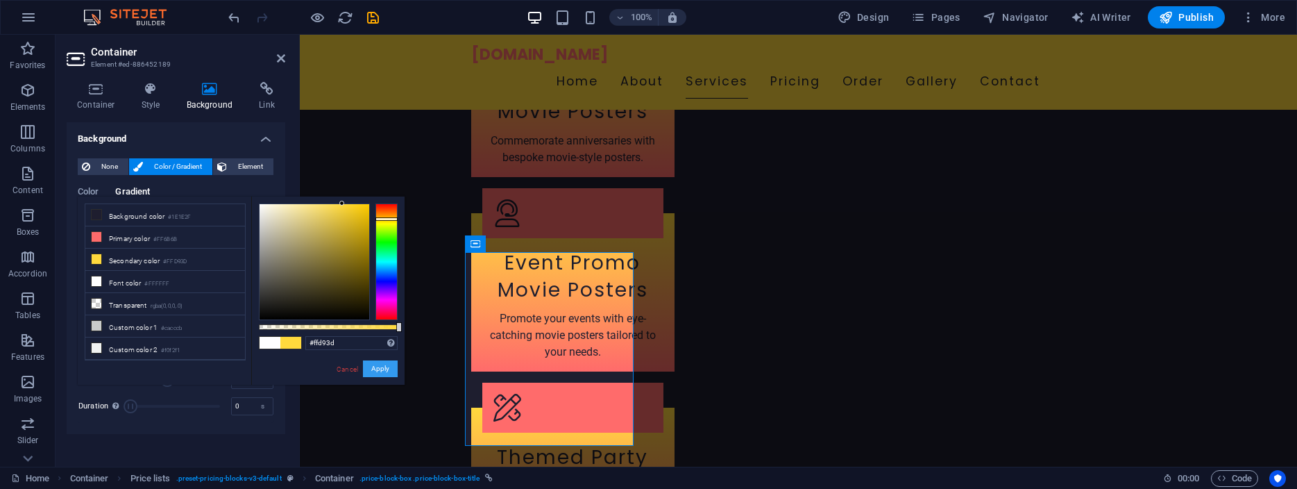
click at [384, 365] on button "Apply" at bounding box center [380, 368] width 35 height 17
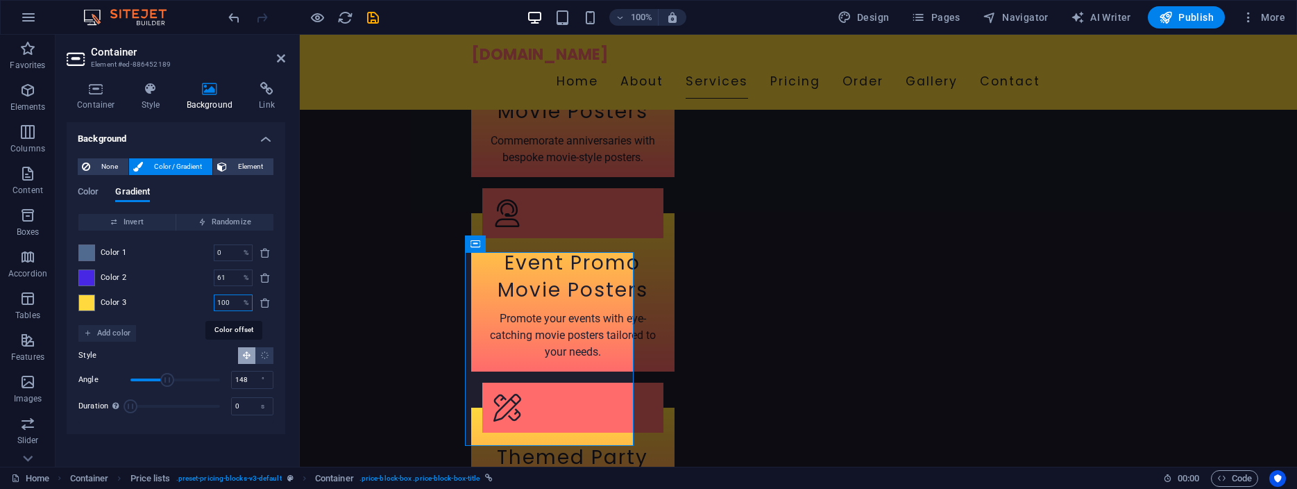
drag, startPoint x: 230, startPoint y: 303, endPoint x: 169, endPoint y: 292, distance: 62.6
click at [214, 294] on input "100" at bounding box center [226, 302] width 24 height 17
type input "25"
type input "61"
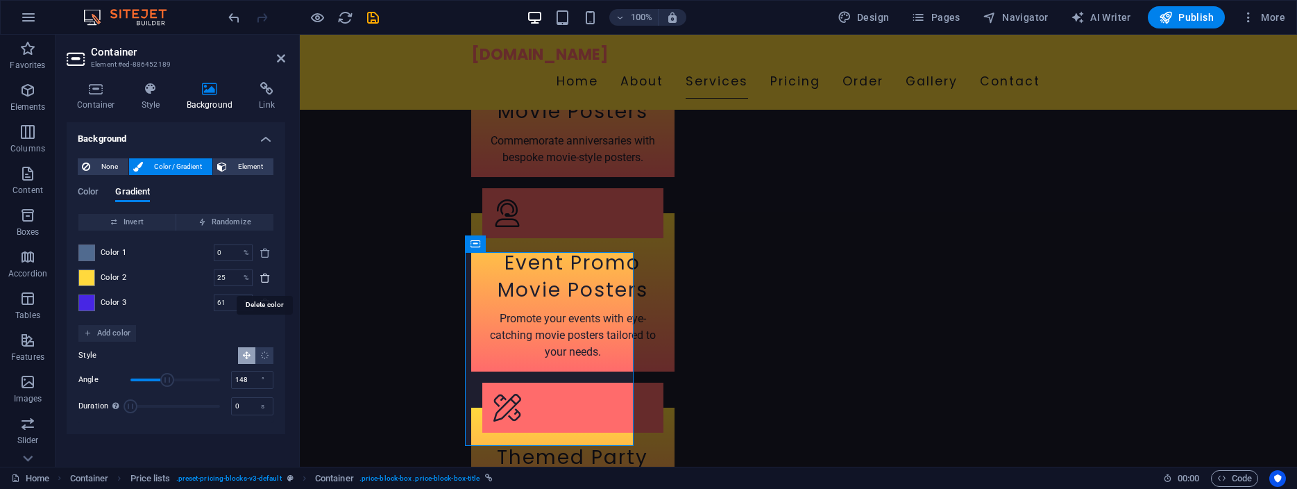
click at [264, 274] on icon "delete" at bounding box center [265, 277] width 11 height 11
type input "61"
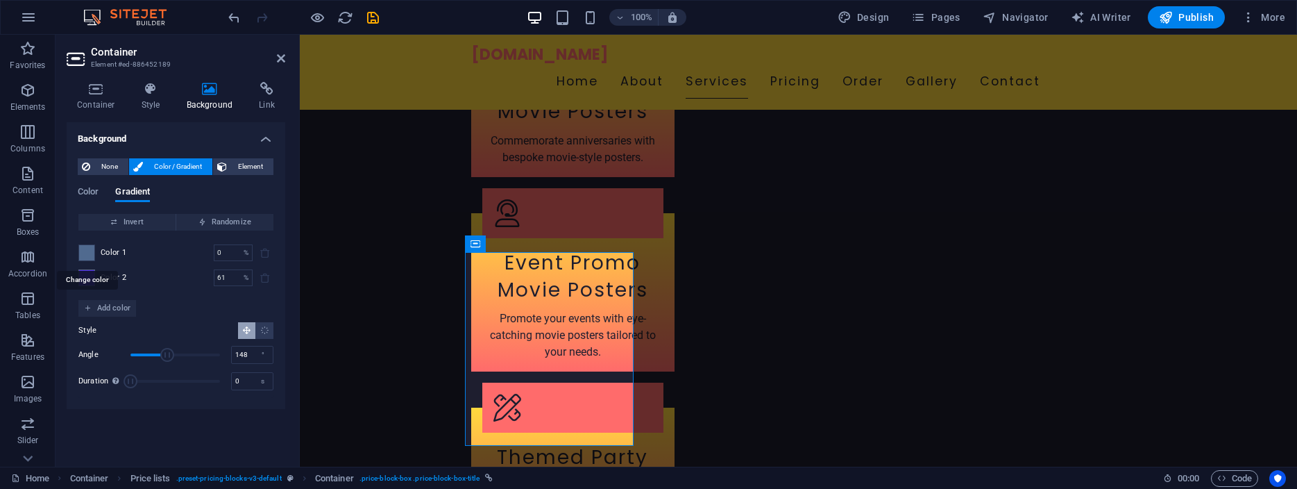
click at [83, 251] on span at bounding box center [86, 252] width 15 height 15
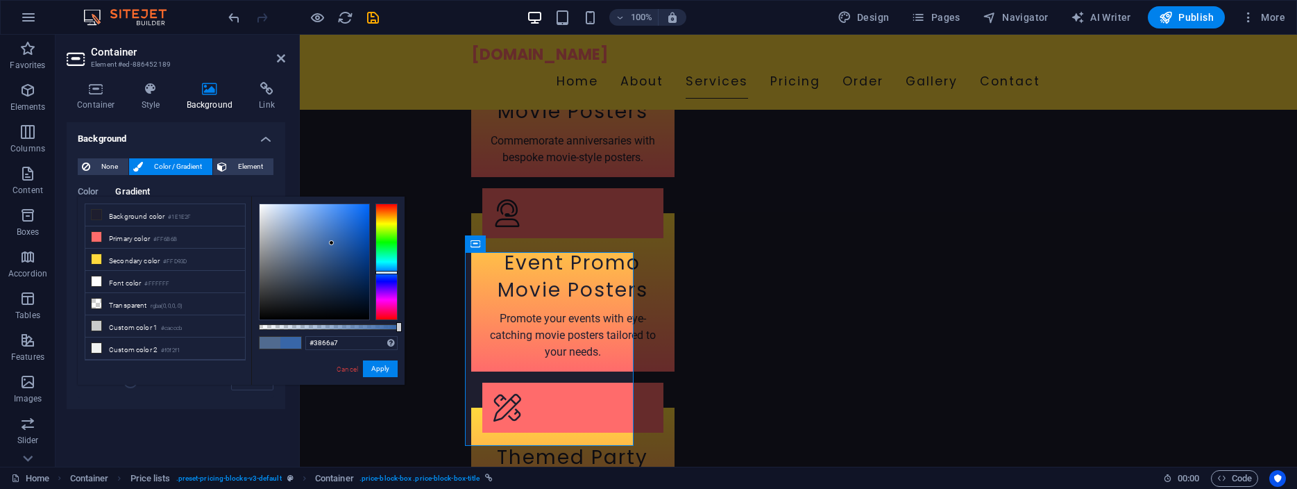
click at [332, 243] on div at bounding box center [315, 261] width 110 height 115
type input "#6294db"
click at [319, 219] on div at bounding box center [315, 261] width 110 height 115
click at [378, 369] on button "Apply" at bounding box center [380, 368] width 35 height 17
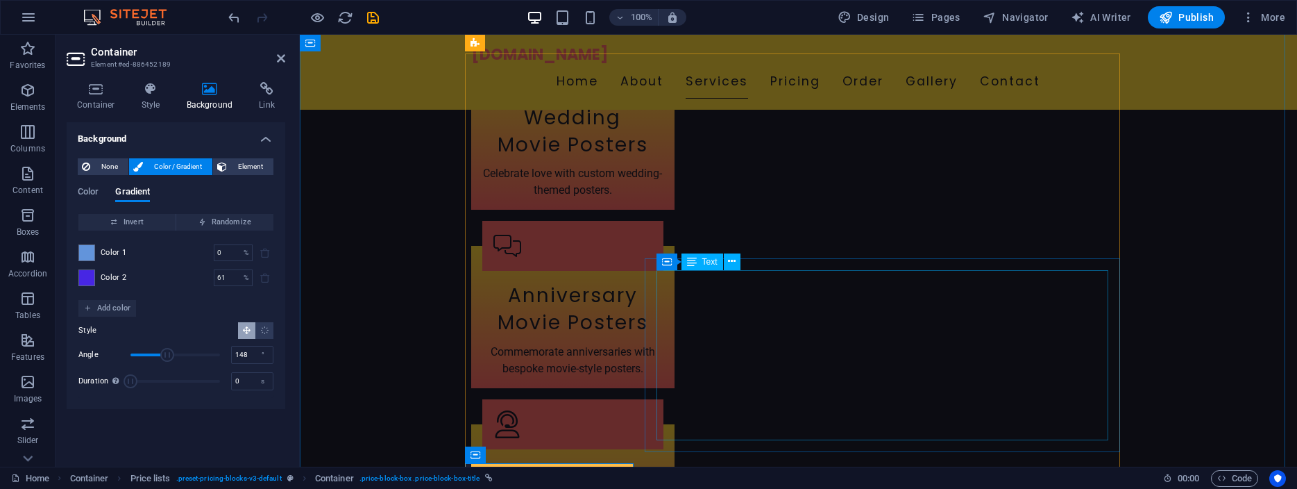
scroll to position [1862, 0]
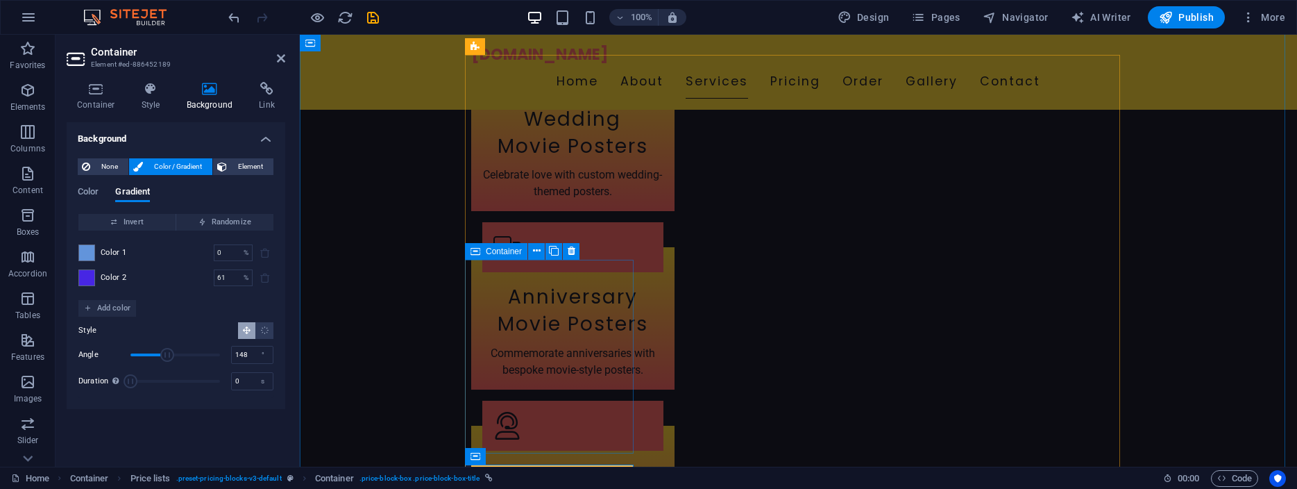
click at [495, 249] on span "Container" at bounding box center [504, 251] width 36 height 8
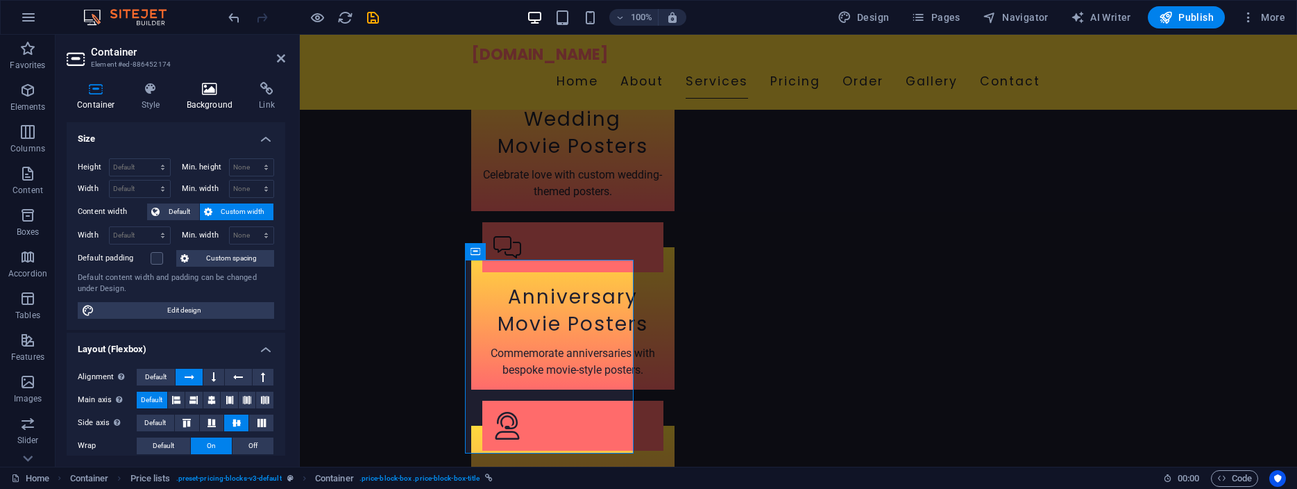
click at [208, 92] on icon at bounding box center [209, 89] width 67 height 14
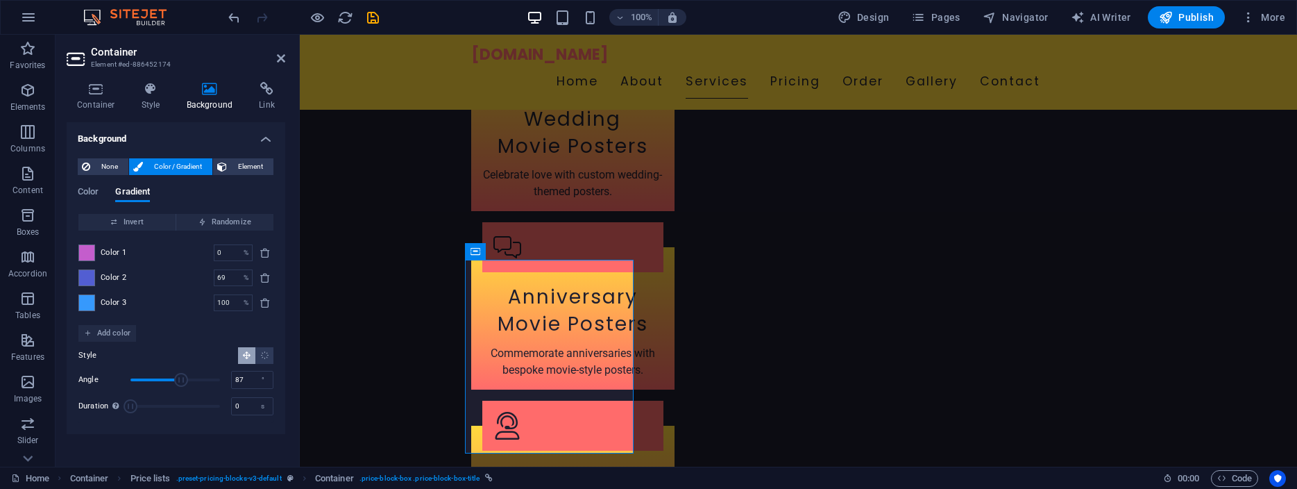
click at [152, 379] on span "Angle" at bounding box center [175, 379] width 90 height 21
click at [159, 378] on span "Angle" at bounding box center [152, 380] width 14 height 14
type input "131"
click at [163, 378] on span "Angle" at bounding box center [163, 380] width 14 height 14
click at [266, 379] on div "°" at bounding box center [262, 379] width 19 height 17
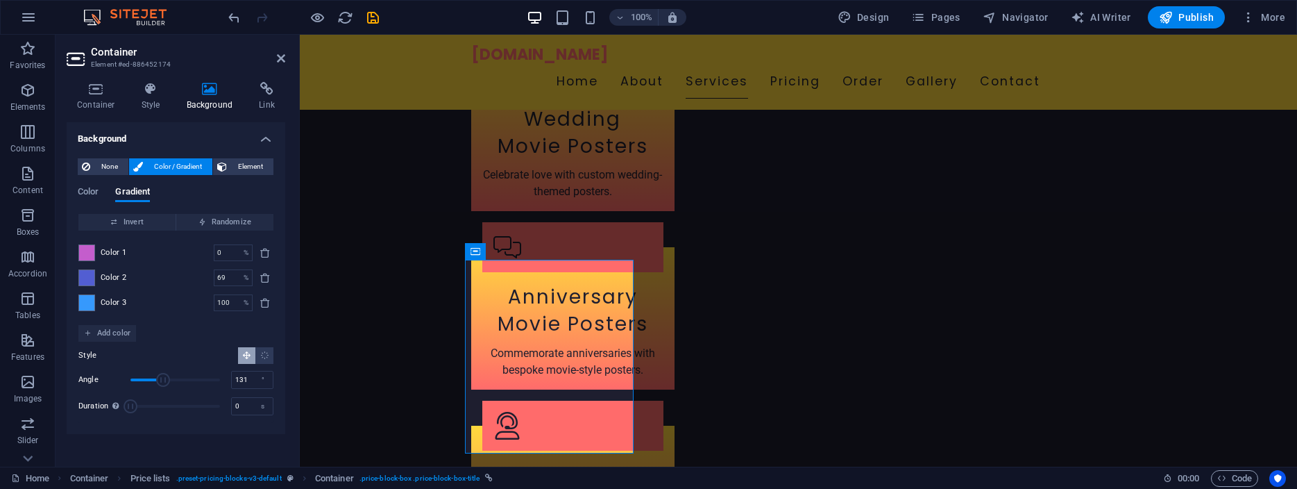
drag, startPoint x: 264, startPoint y: 379, endPoint x: 245, endPoint y: 391, distance: 22.5
click at [247, 392] on div "Angle 131 ° Duration Duration of the background animation. A value of "0" disab…" at bounding box center [175, 392] width 195 height 47
drag, startPoint x: 263, startPoint y: 380, endPoint x: 278, endPoint y: 380, distance: 15.3
click at [278, 380] on div "None Color / Gradient Element Stretch background to full-width Color overlay Pl…" at bounding box center [176, 290] width 219 height 287
click at [264, 378] on div "°" at bounding box center [262, 379] width 19 height 17
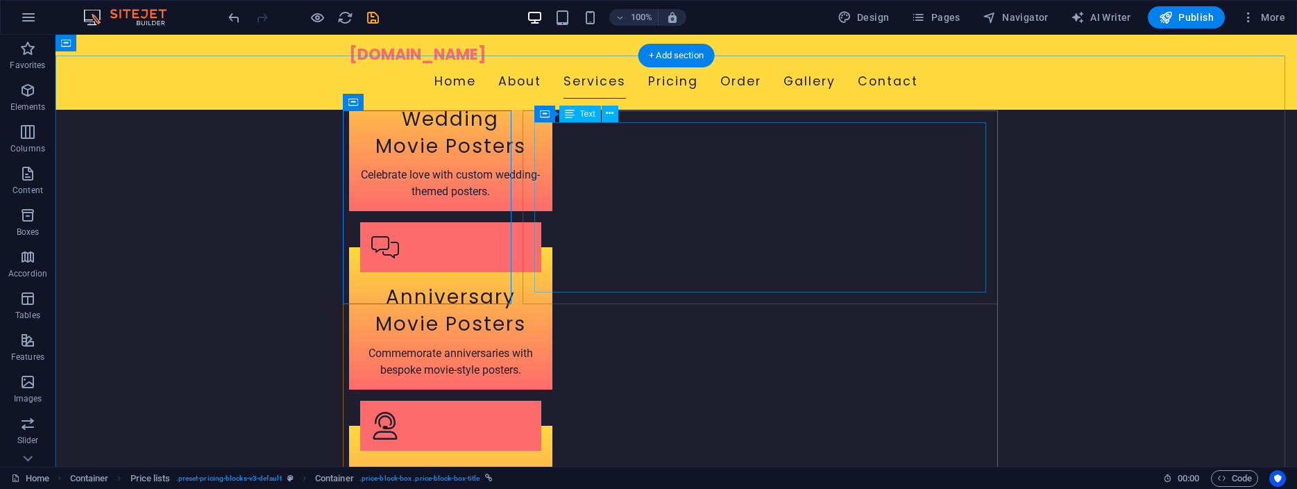
scroll to position [1797, 0]
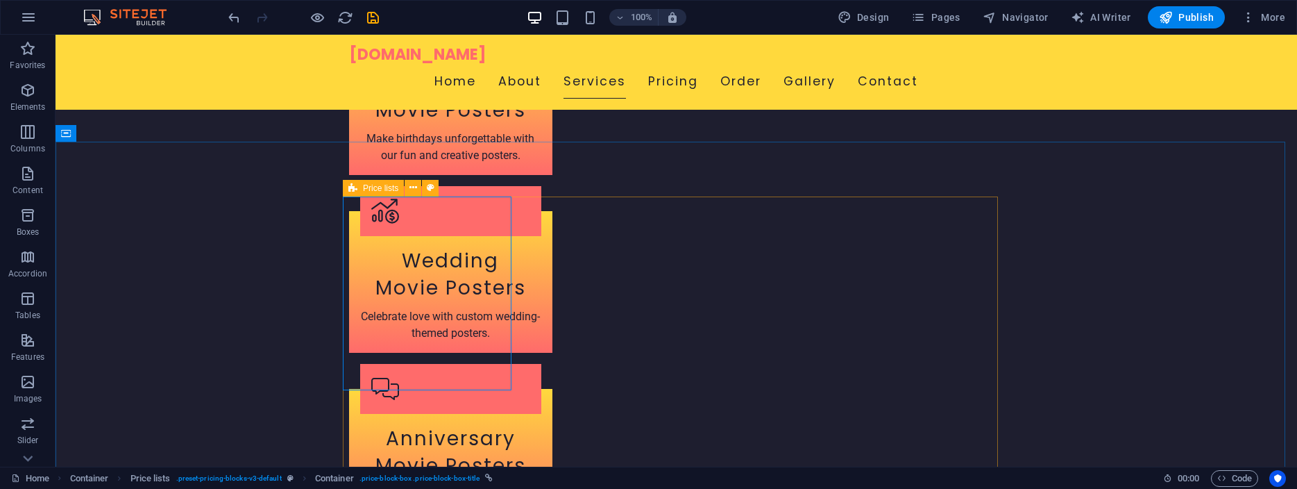
click at [371, 188] on span "Price lists" at bounding box center [380, 188] width 35 height 8
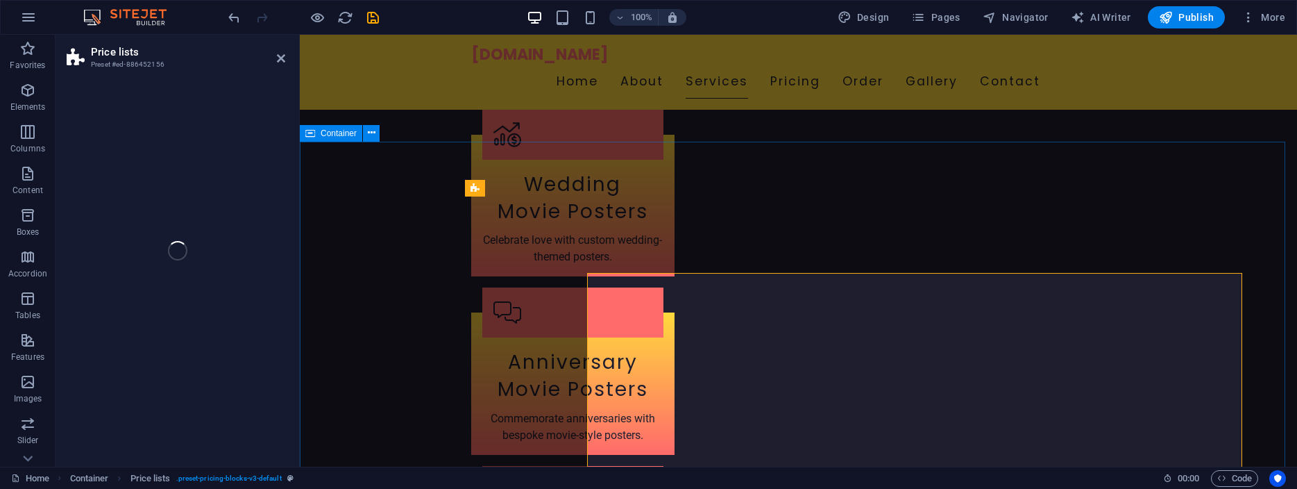
scroll to position [1721, 0]
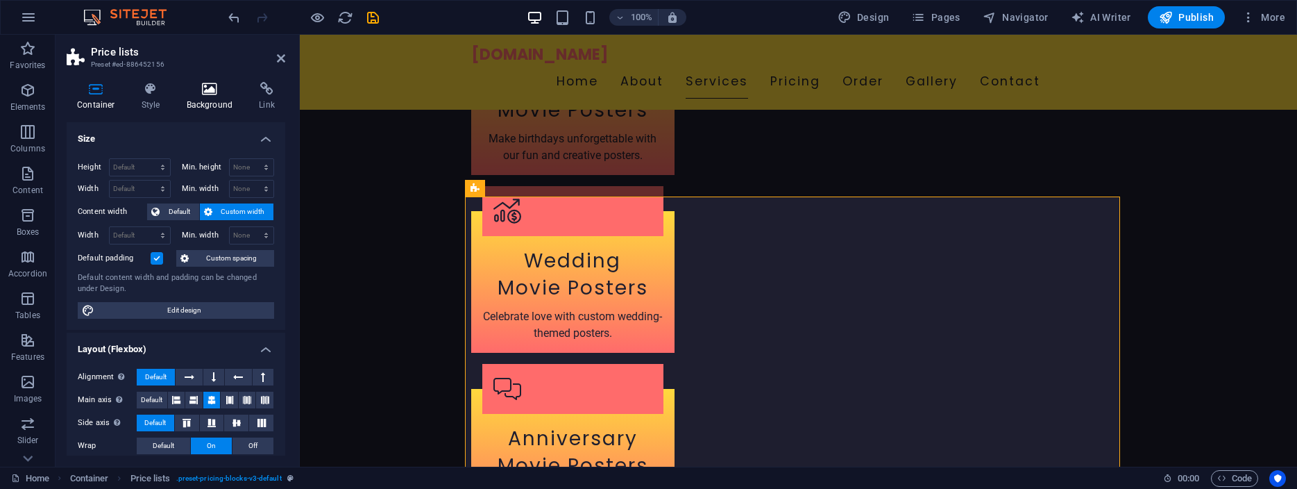
click at [212, 92] on icon at bounding box center [209, 89] width 67 height 14
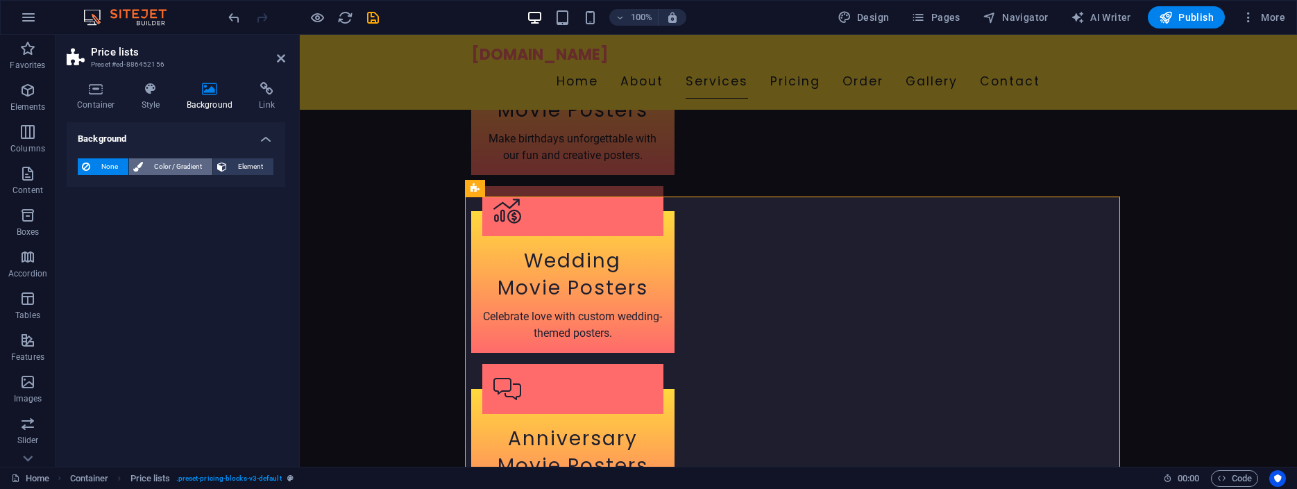
click at [183, 164] on span "Color / Gradient" at bounding box center [177, 166] width 61 height 17
click at [139, 193] on span "Gradient" at bounding box center [132, 192] width 35 height 19
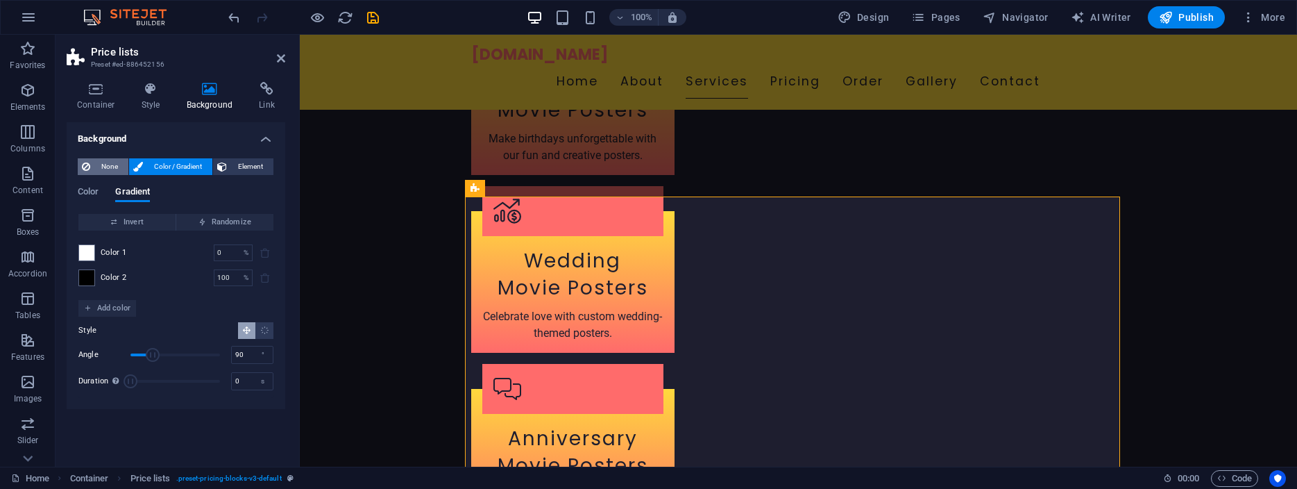
click at [101, 164] on span "None" at bounding box center [109, 166] width 30 height 17
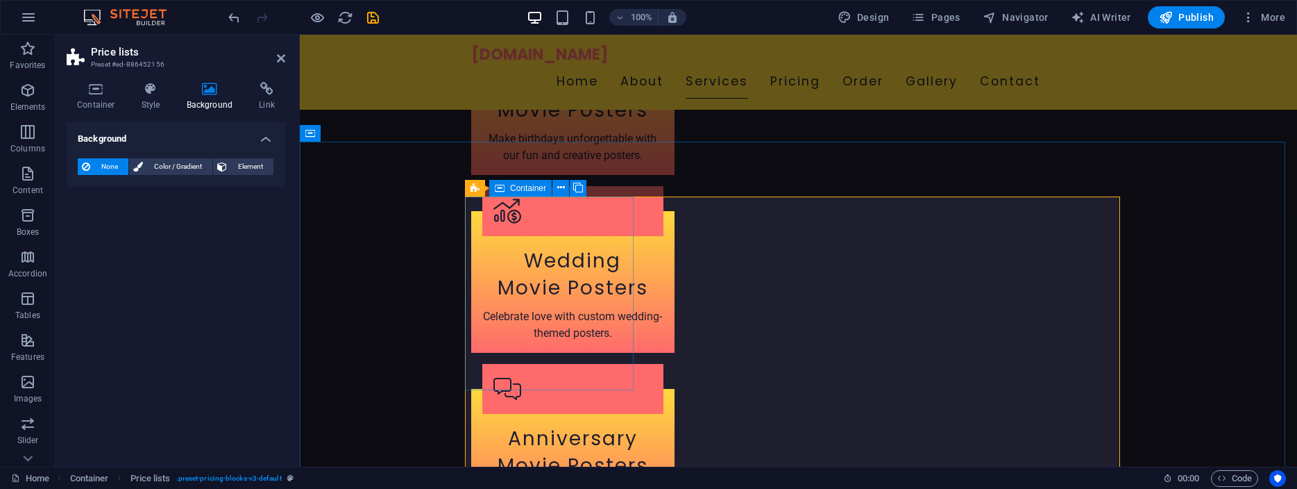
click at [525, 188] on span "Container" at bounding box center [528, 188] width 36 height 8
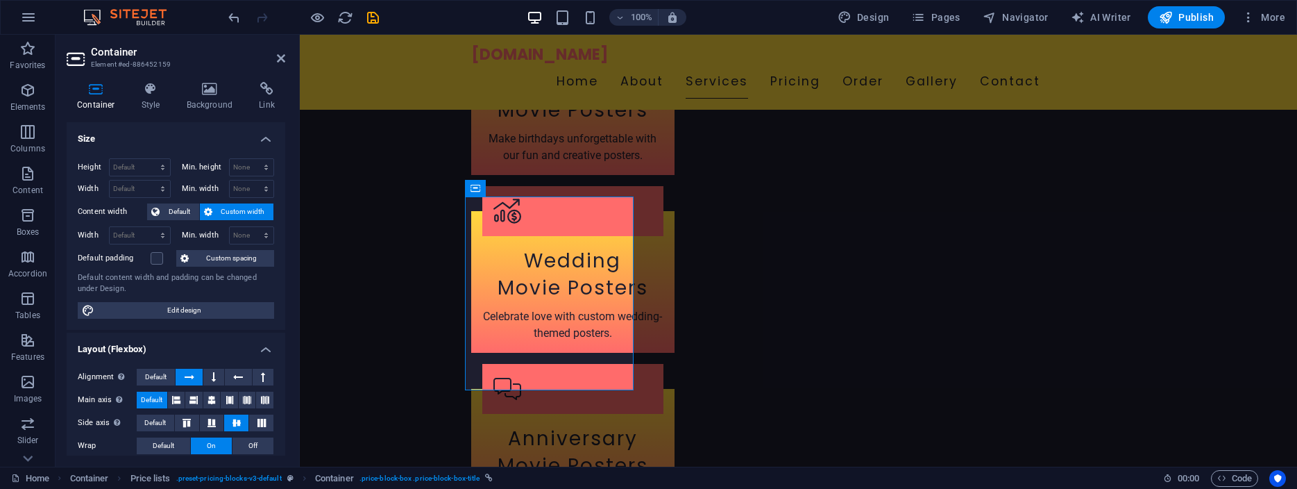
click at [207, 81] on div "Container Style Background Link Size Height Default px rem % vh vw Min. height …" at bounding box center [176, 269] width 241 height 396
click at [212, 87] on icon at bounding box center [209, 89] width 67 height 14
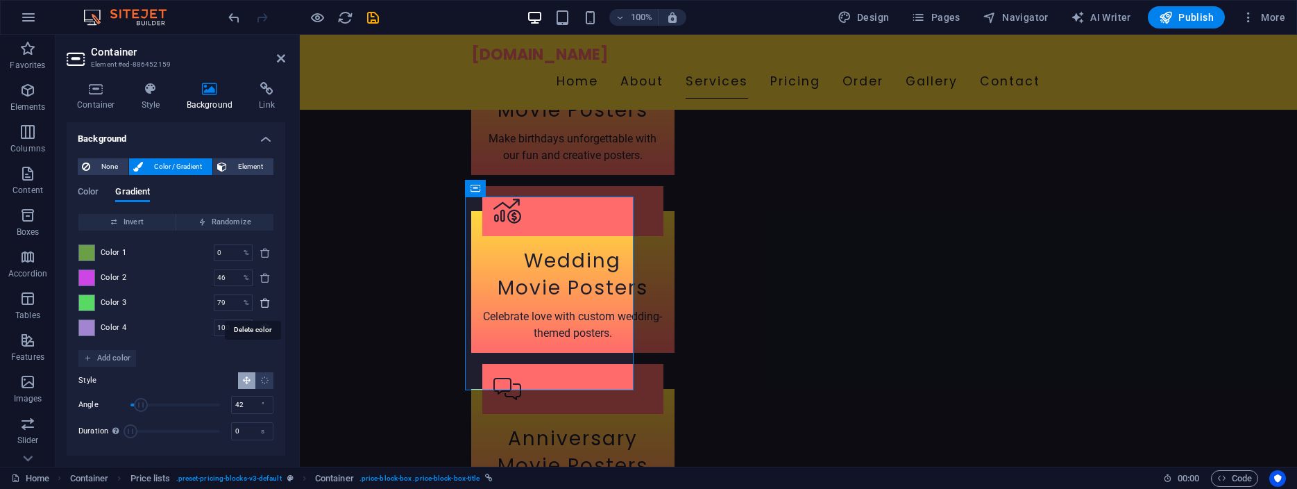
click at [260, 299] on icon "delete" at bounding box center [265, 302] width 11 height 11
type input "100"
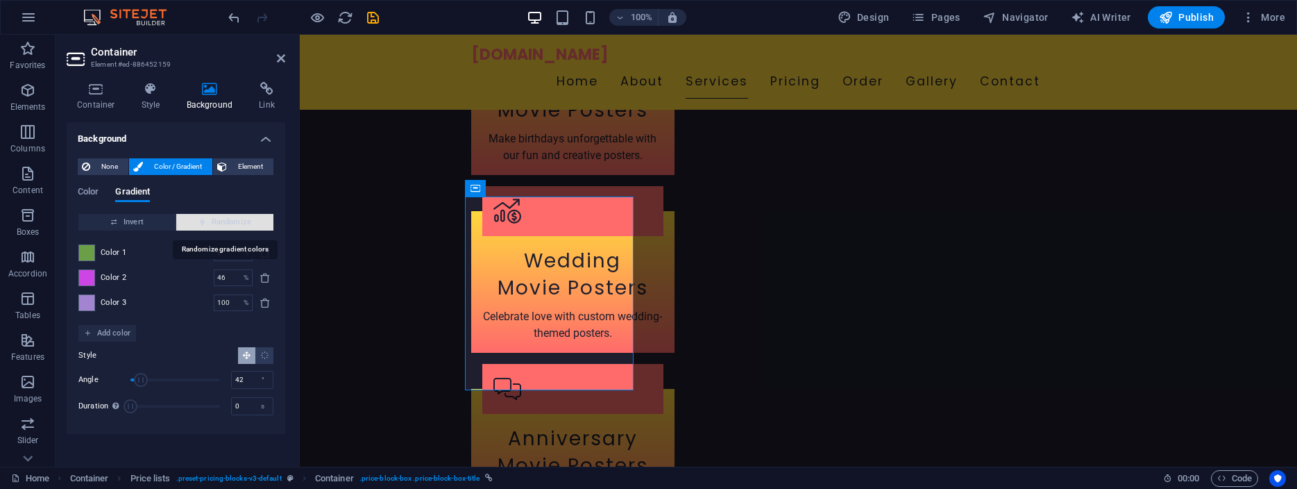
click at [221, 217] on span "Randomize" at bounding box center [225, 222] width 86 height 17
type input "33"
type input "155"
click at [264, 303] on icon "delete" at bounding box center [265, 302] width 11 height 11
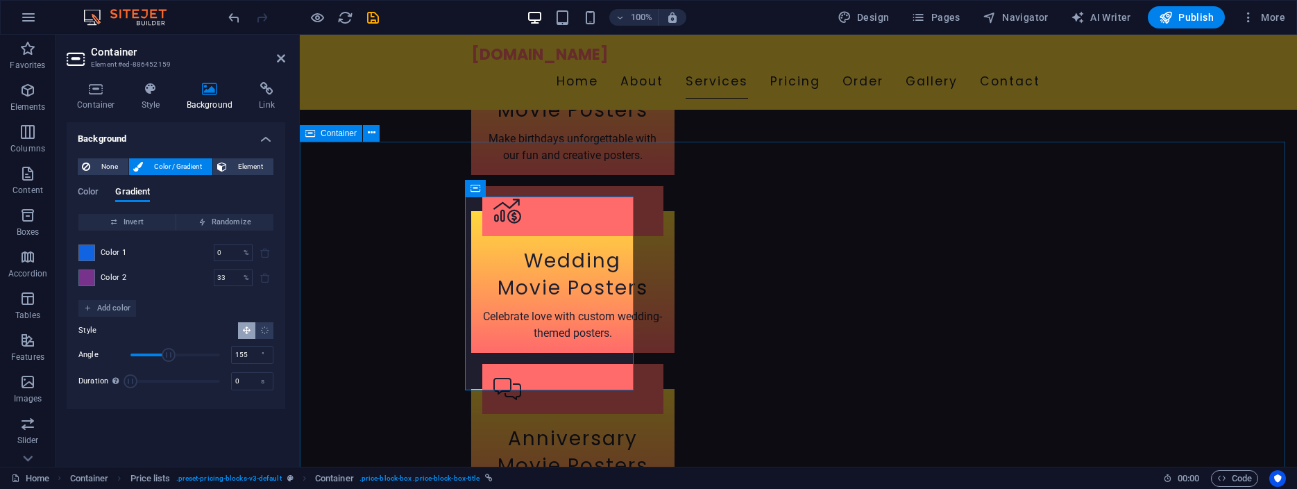
scroll to position [1791, 0]
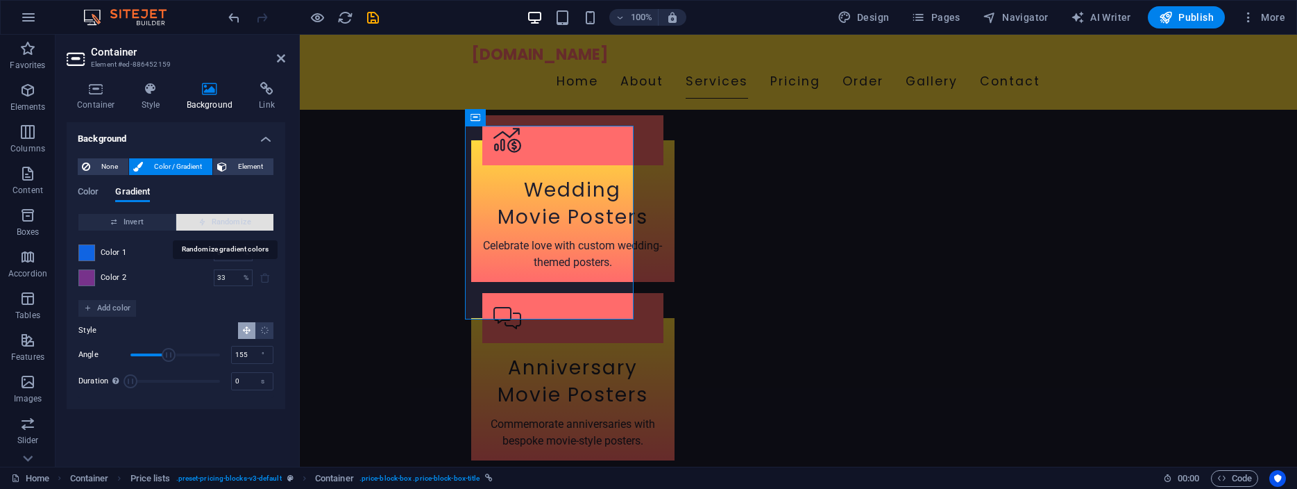
click at [226, 219] on span "Randomize" at bounding box center [225, 222] width 86 height 17
type input "8"
type input "234"
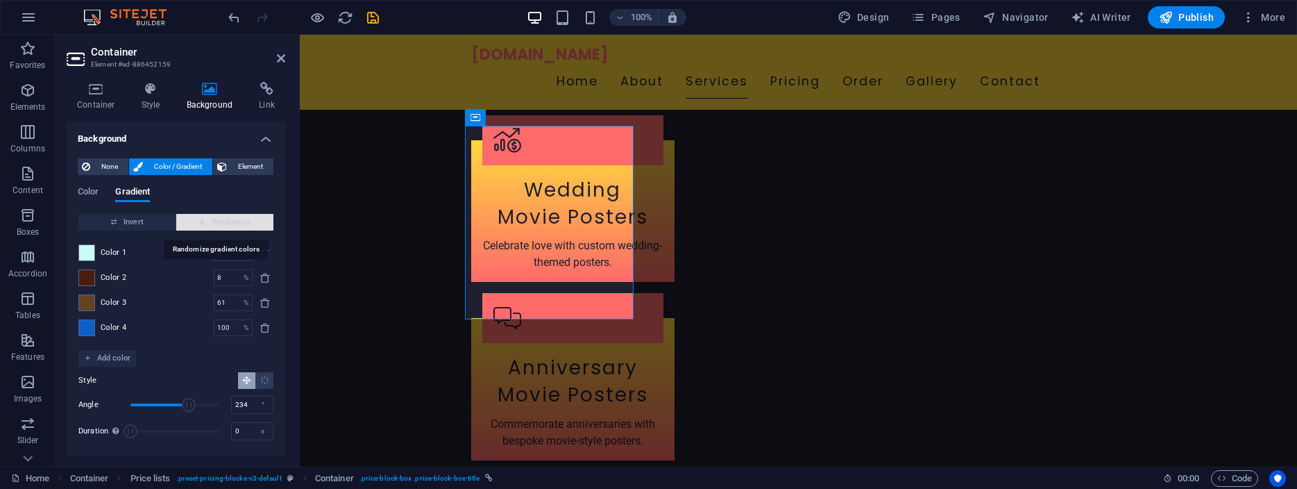
click at [226, 219] on span "Randomize" at bounding box center [225, 222] width 86 height 17
type input "47"
type input "292"
type input "84"
click at [226, 219] on span "Randomize" at bounding box center [225, 222] width 86 height 17
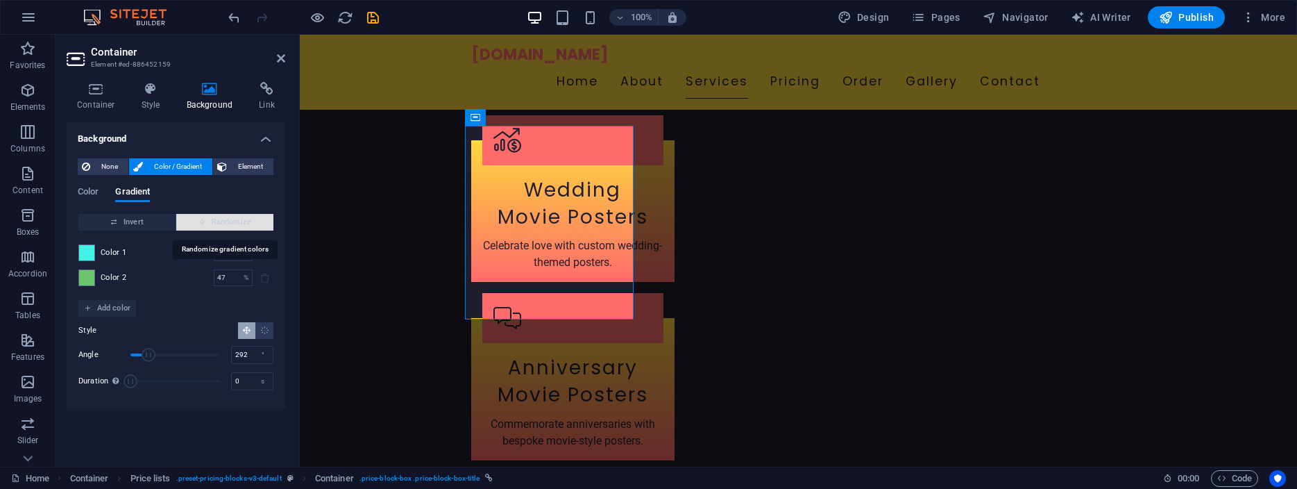
type input "100"
type input "72"
click at [226, 219] on span "Randomize" at bounding box center [225, 222] width 86 height 17
type input "36"
type input "331"
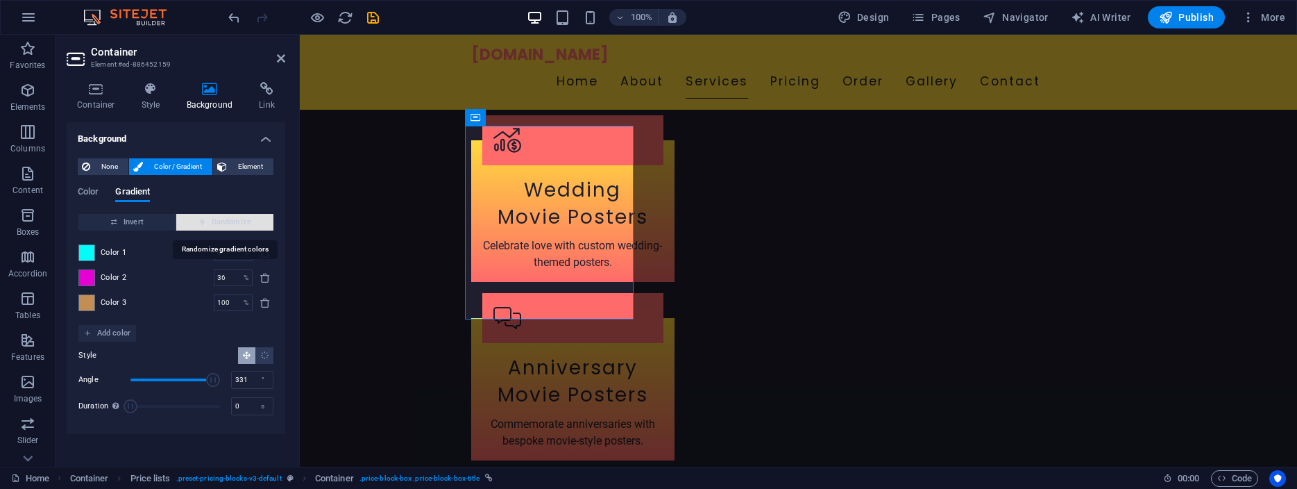
click at [226, 219] on span "Randomize" at bounding box center [225, 222] width 86 height 17
type input "15"
type input "99"
click at [226, 219] on span "Randomize" at bounding box center [225, 222] width 86 height 17
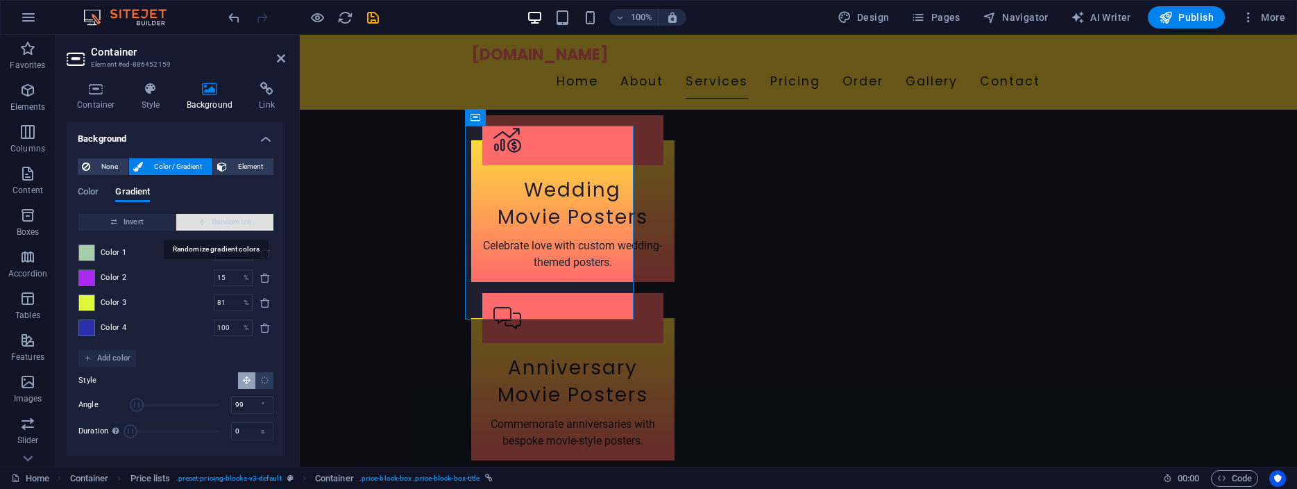
type input "12"
type input "25"
type input "81"
click at [226, 219] on span "Randomize" at bounding box center [225, 222] width 86 height 17
type input "100"
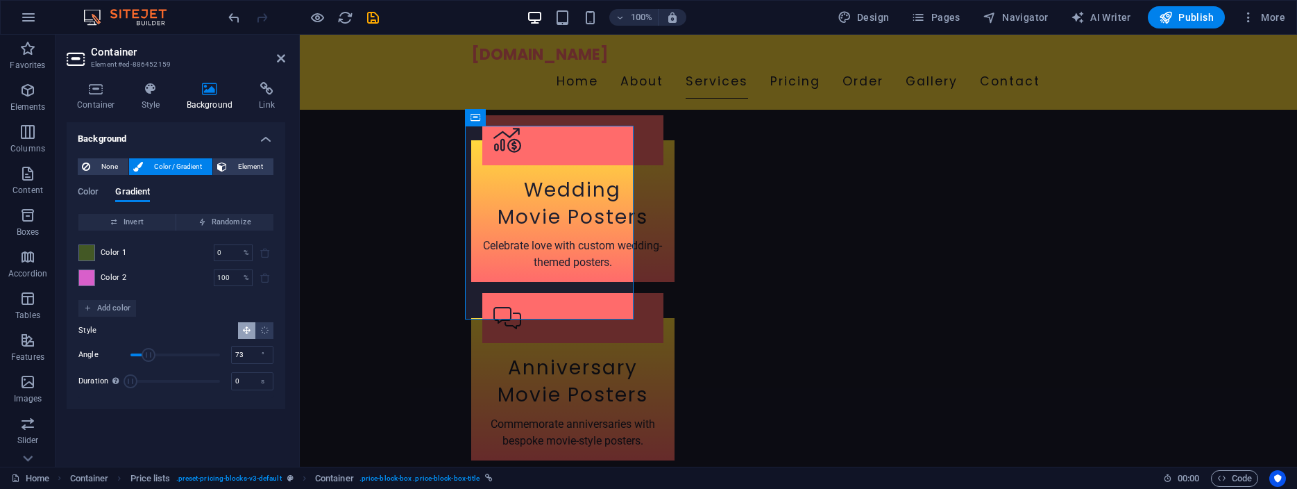
drag, startPoint x: 137, startPoint y: 357, endPoint x: 149, endPoint y: 356, distance: 11.2
click at [149, 356] on span "Angle" at bounding box center [149, 355] width 14 height 14
drag, startPoint x: 149, startPoint y: 356, endPoint x: 156, endPoint y: 355, distance: 7.7
click at [156, 355] on span "Angle" at bounding box center [156, 355] width 14 height 14
drag, startPoint x: 156, startPoint y: 355, endPoint x: 168, endPoint y: 354, distance: 11.9
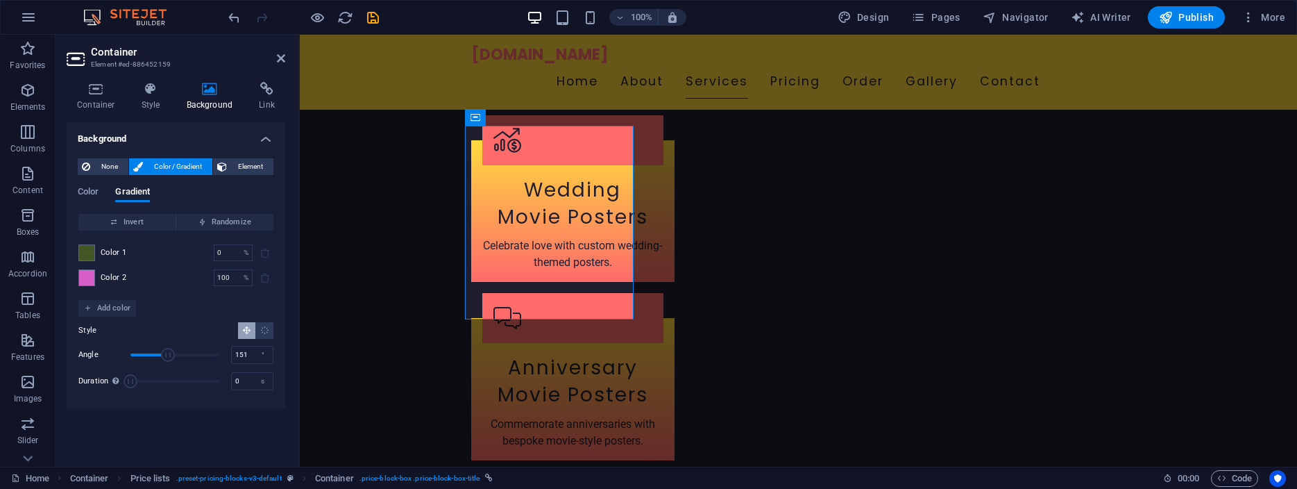
click at [168, 354] on span "Angle" at bounding box center [168, 355] width 14 height 14
drag, startPoint x: 168, startPoint y: 354, endPoint x: 160, endPoint y: 353, distance: 7.7
click at [160, 353] on span "Angle" at bounding box center [160, 355] width 14 height 14
type input "134"
click at [164, 351] on span "Angle" at bounding box center [164, 355] width 14 height 14
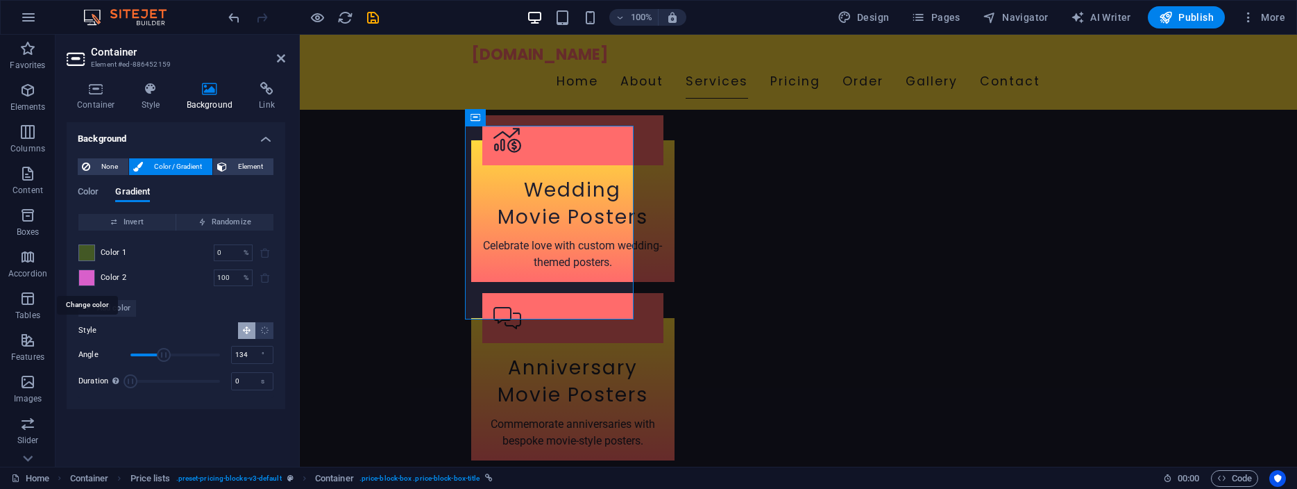
click at [87, 278] on span at bounding box center [86, 277] width 15 height 15
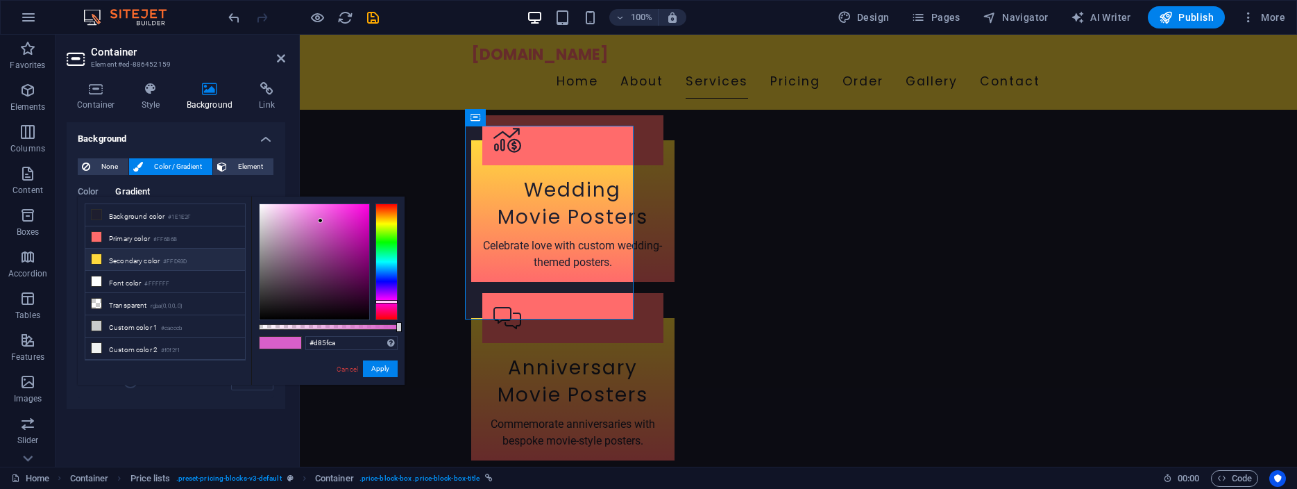
click at [95, 257] on icon at bounding box center [97, 259] width 10 height 10
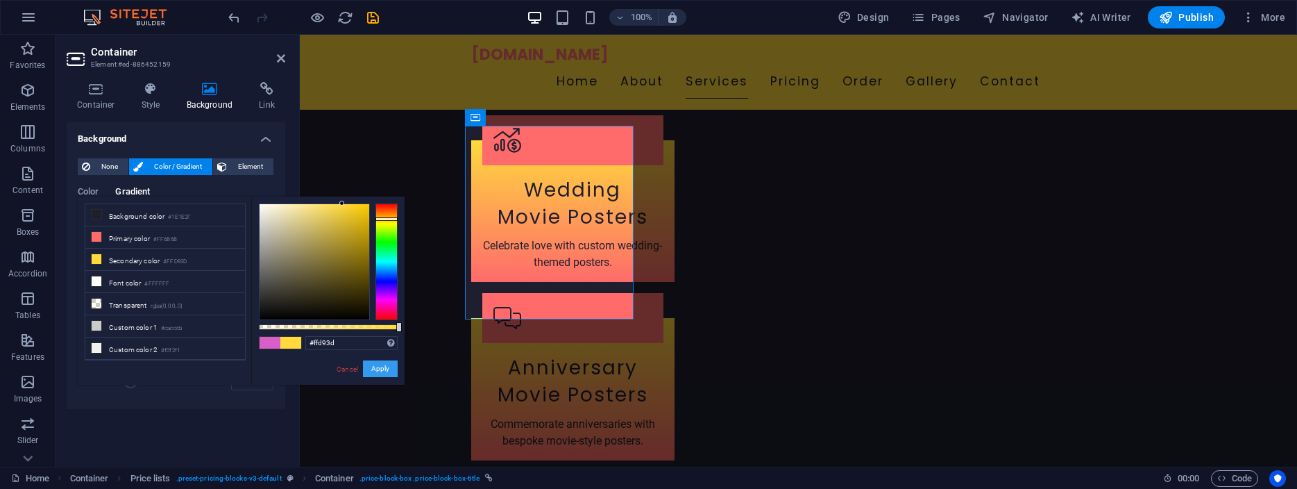
click at [387, 369] on button "Apply" at bounding box center [380, 368] width 35 height 17
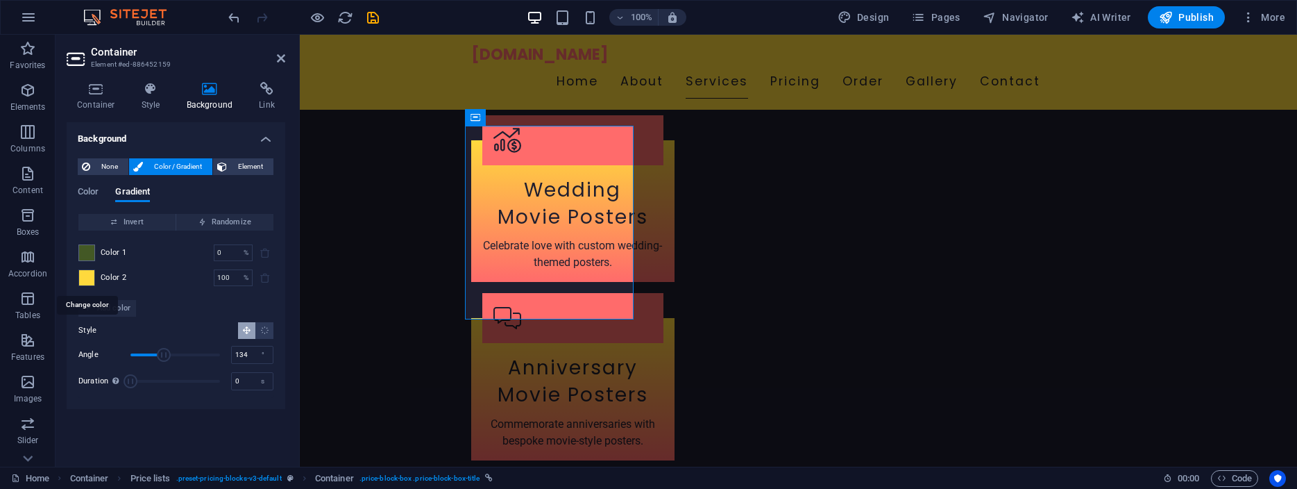
click at [85, 280] on span at bounding box center [86, 277] width 15 height 15
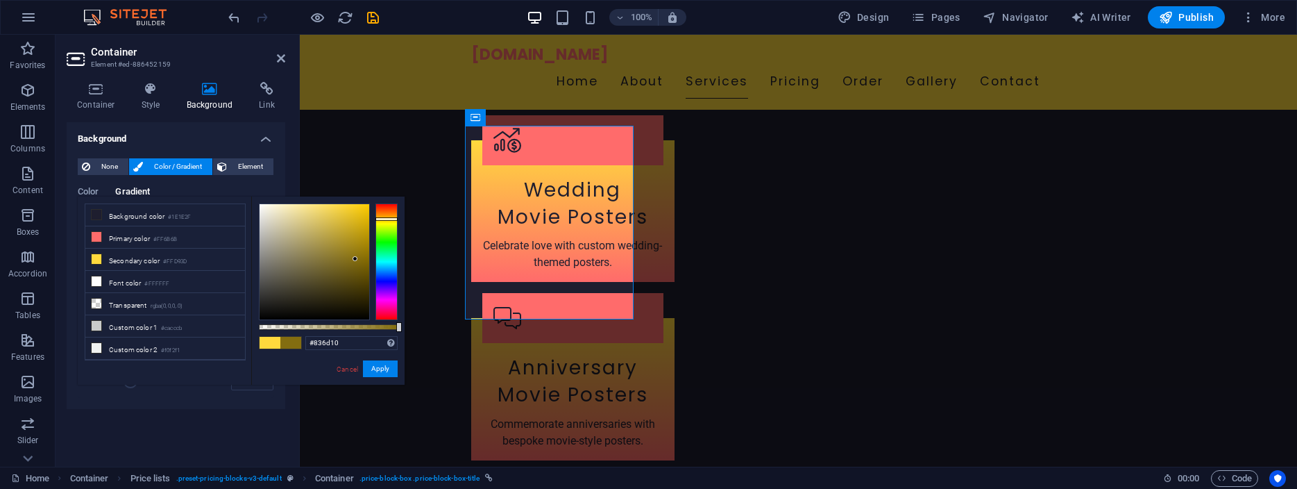
click at [355, 259] on div at bounding box center [315, 261] width 110 height 115
click at [341, 226] on div at bounding box center [315, 261] width 110 height 115
type input "#9f8e48"
click at [319, 246] on div at bounding box center [315, 261] width 110 height 115
click at [380, 364] on button "Apply" at bounding box center [380, 368] width 35 height 17
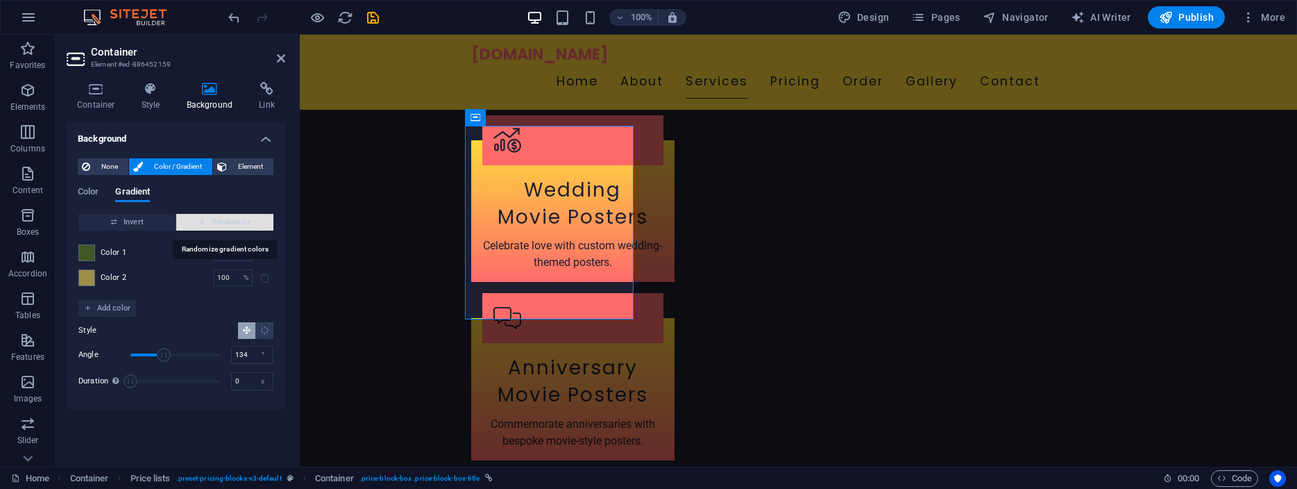
click at [226, 218] on span "Randomize" at bounding box center [225, 222] width 86 height 17
type input "56"
type input "180"
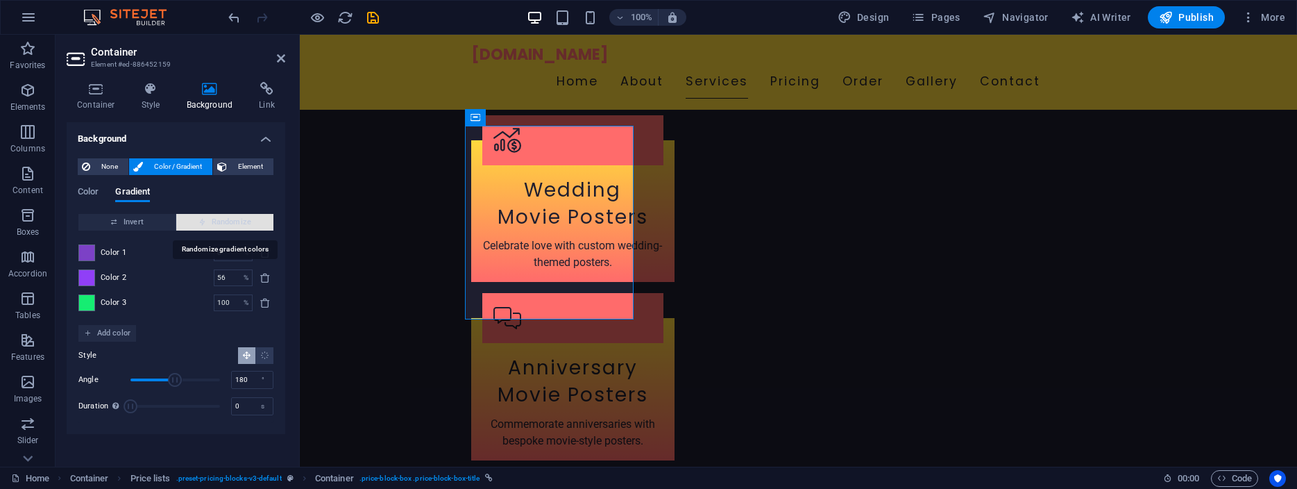
click at [226, 218] on span "Randomize" at bounding box center [225, 222] width 86 height 17
type input "62"
drag, startPoint x: 142, startPoint y: 380, endPoint x: 152, endPoint y: 380, distance: 10.4
click at [152, 380] on span "Angle" at bounding box center [152, 380] width 14 height 14
drag, startPoint x: 152, startPoint y: 380, endPoint x: 144, endPoint y: 379, distance: 7.7
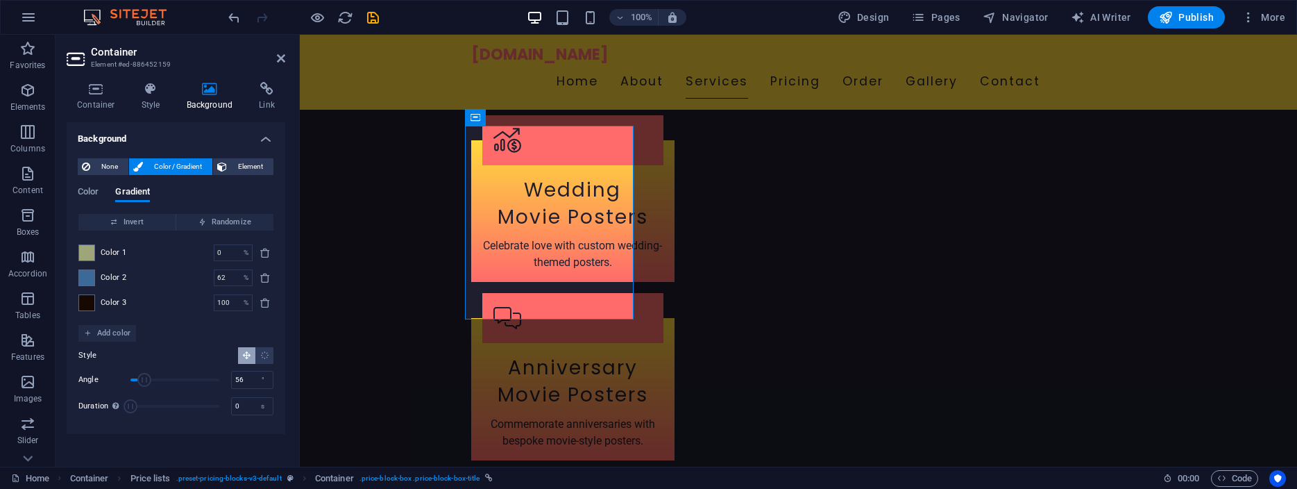
click at [144, 379] on span "Angle" at bounding box center [144, 380] width 14 height 14
drag, startPoint x: 144, startPoint y: 379, endPoint x: 171, endPoint y: 380, distance: 27.1
click at [171, 380] on span "Angle" at bounding box center [169, 380] width 14 height 14
drag, startPoint x: 171, startPoint y: 380, endPoint x: 162, endPoint y: 380, distance: 9.7
click at [162, 380] on span "Angle" at bounding box center [162, 380] width 14 height 14
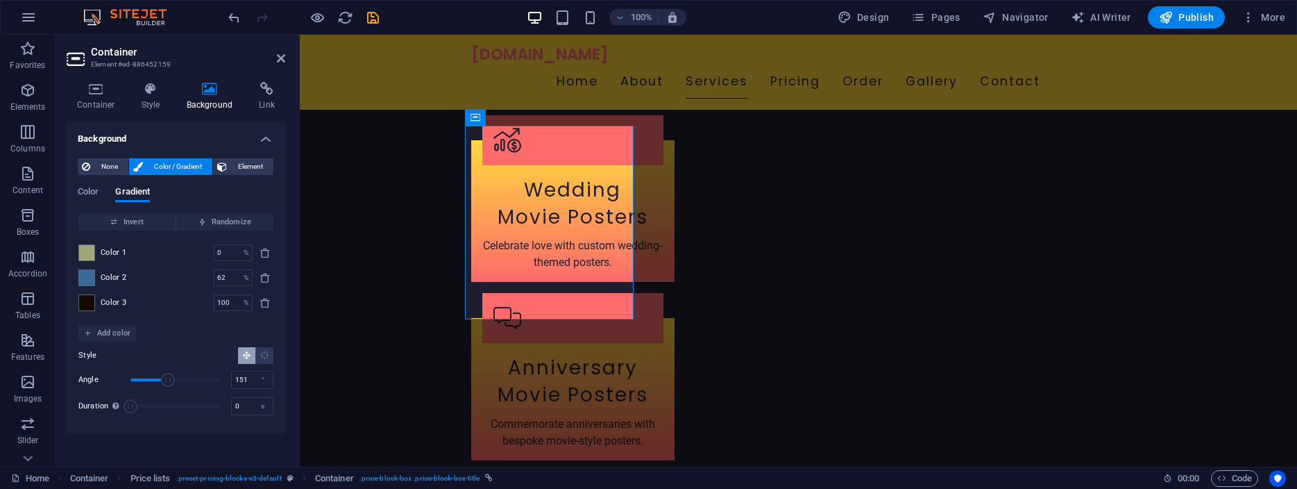
drag, startPoint x: 162, startPoint y: 380, endPoint x: 169, endPoint y: 380, distance: 7.0
click at [169, 380] on span "Angle" at bounding box center [168, 380] width 14 height 14
type input "142"
click at [166, 380] on span "Angle" at bounding box center [166, 380] width 14 height 14
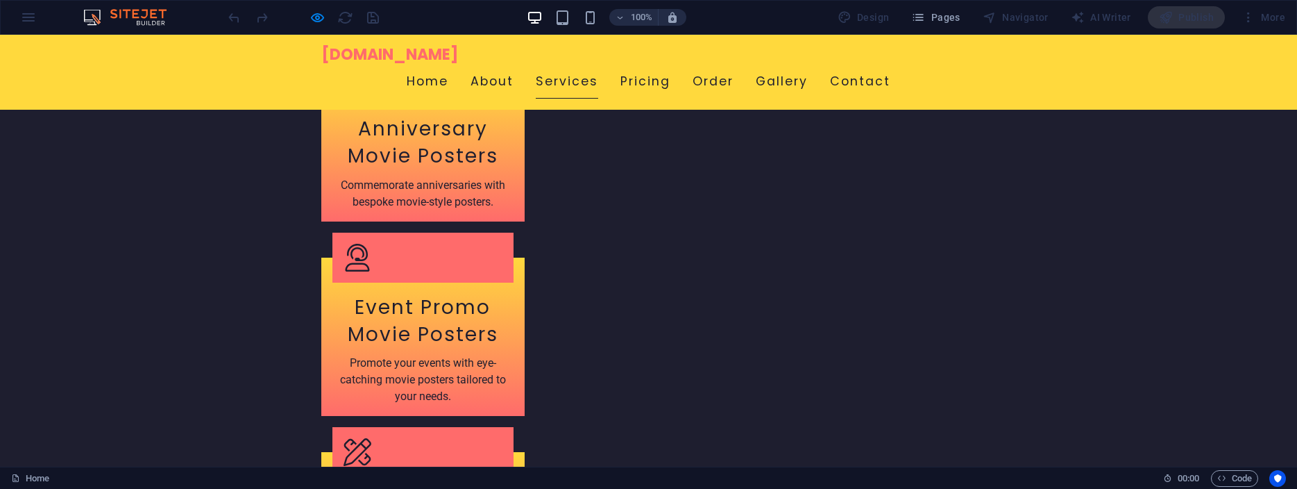
scroll to position [2195, 0]
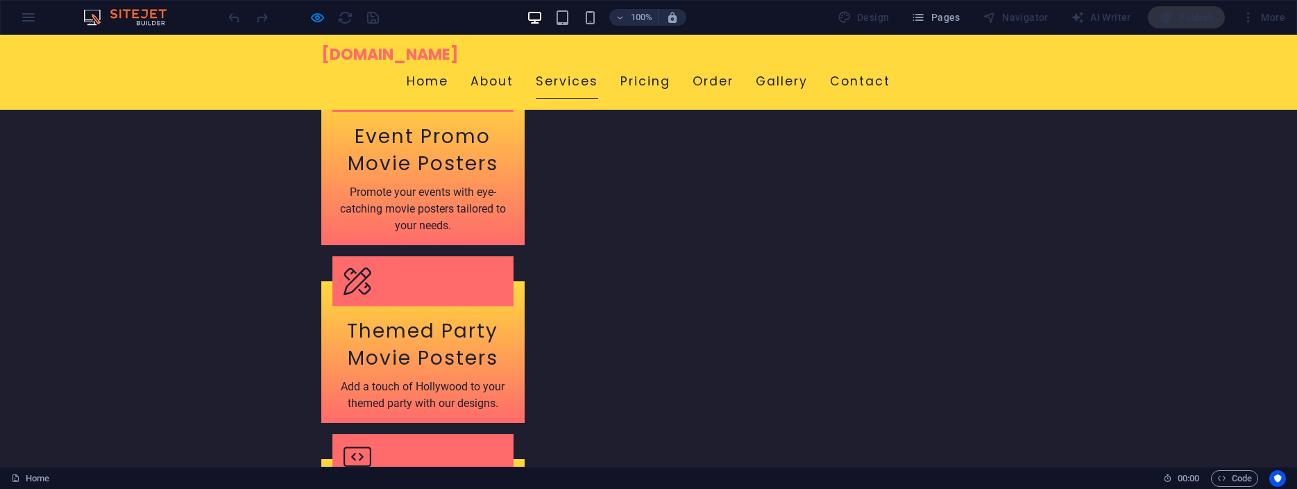
scroll to position [2310, 0]
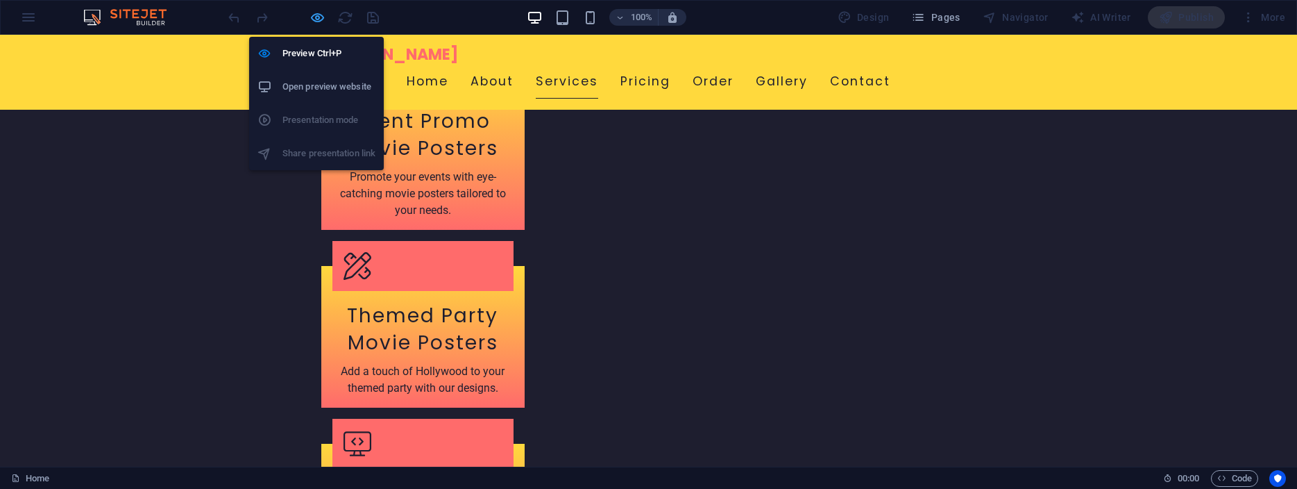
click at [332, 434] on icon "button" at bounding box center [422, 439] width 181 height 11
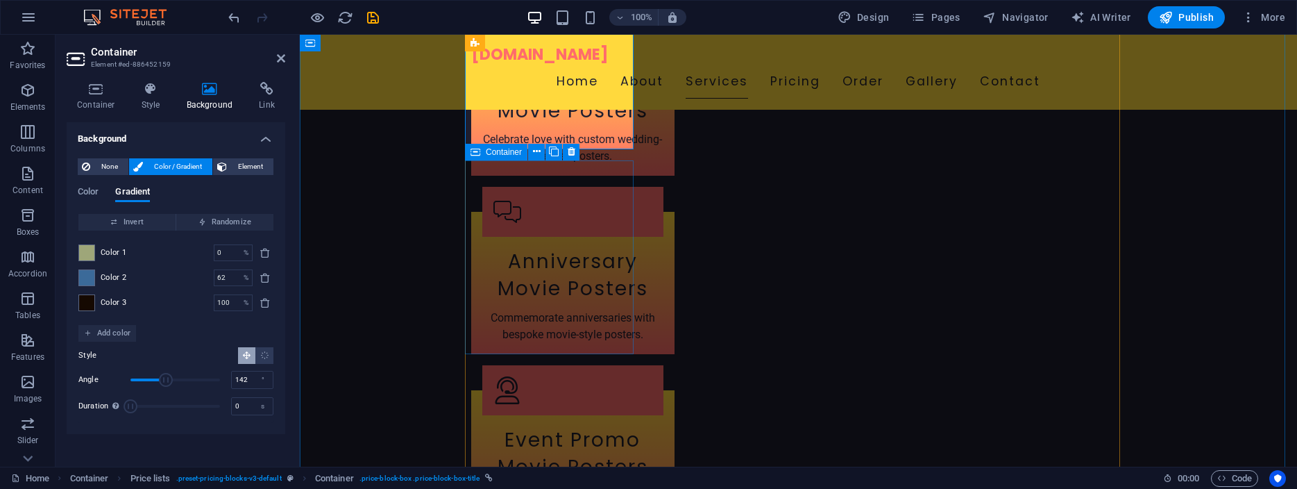
scroll to position [1975, 0]
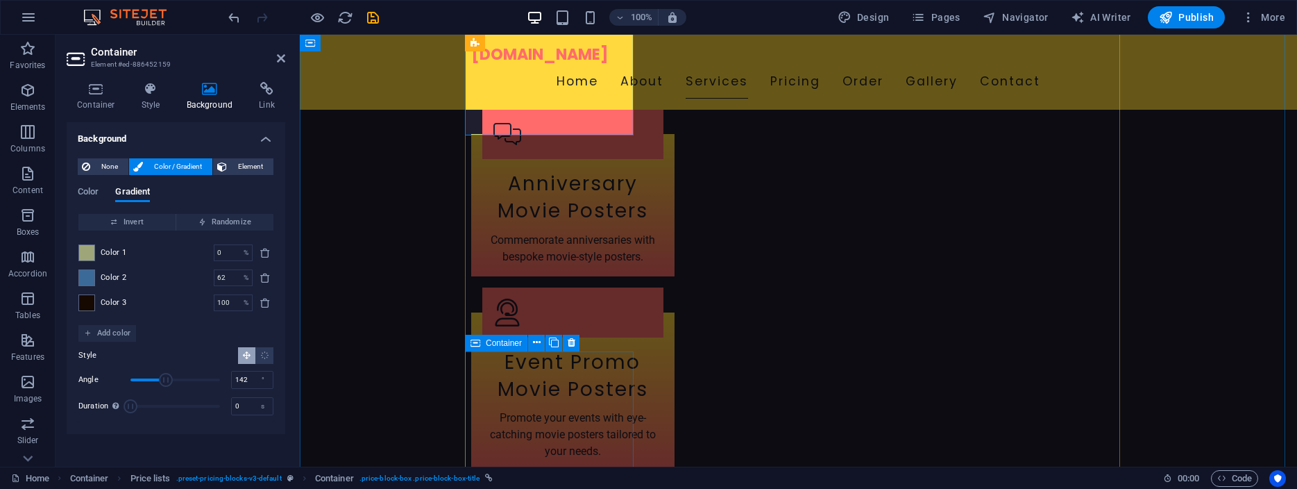
click at [502, 343] on span "Container" at bounding box center [504, 343] width 36 height 8
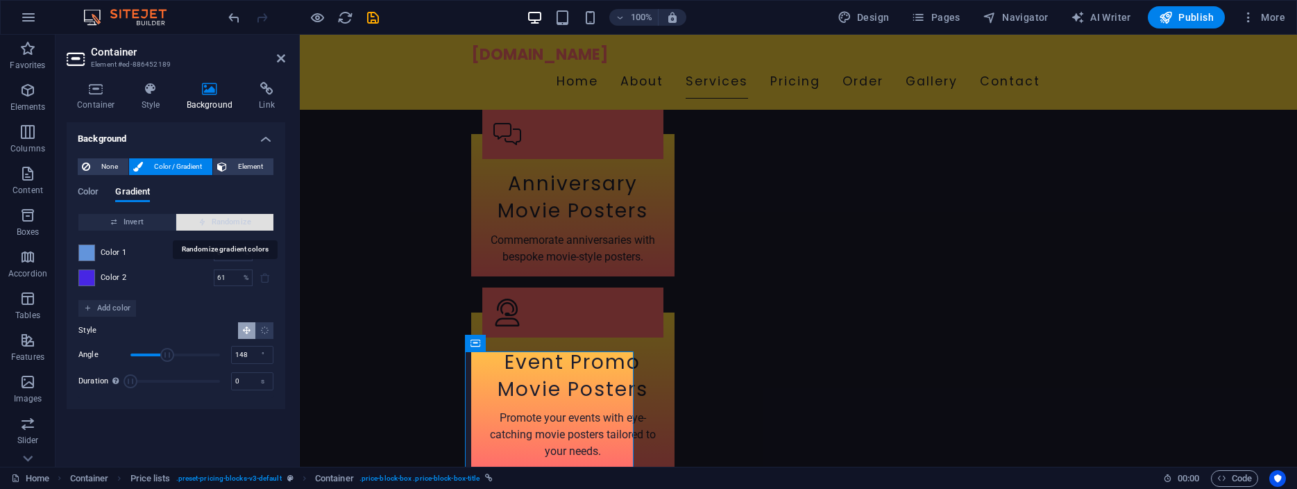
click at [221, 219] on span "Randomize" at bounding box center [225, 222] width 86 height 17
type input "100"
type input "154"
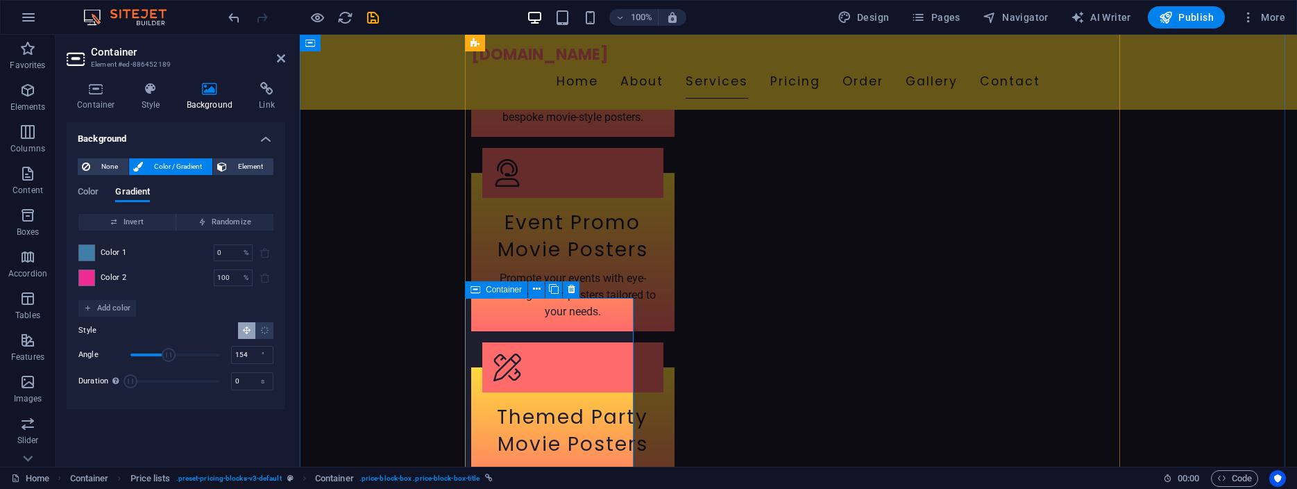
scroll to position [2117, 0]
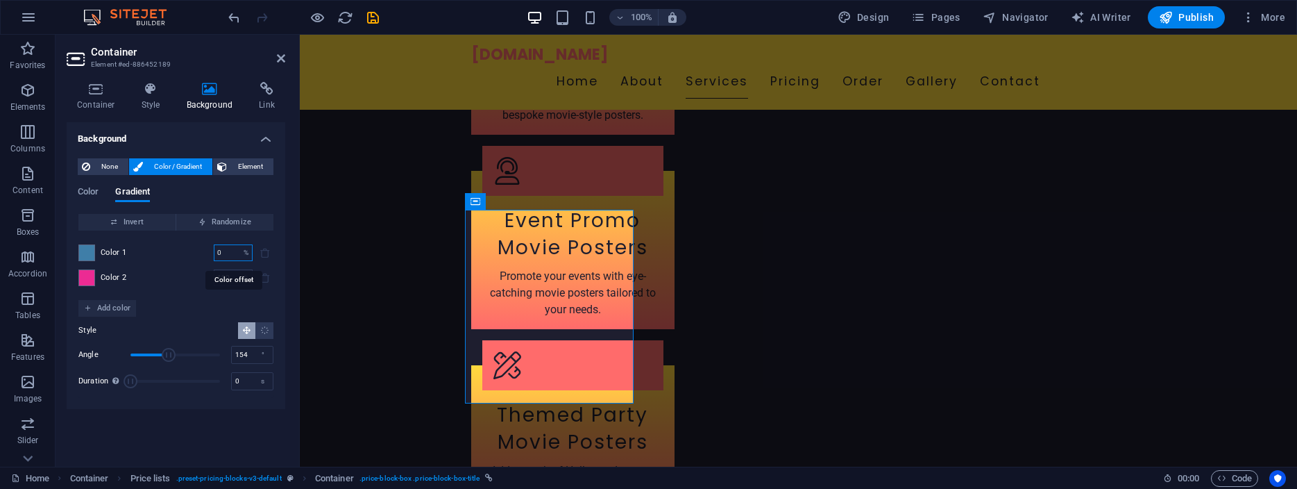
drag, startPoint x: 230, startPoint y: 253, endPoint x: 187, endPoint y: 248, distance: 44.1
click at [214, 248] on input "0" at bounding box center [226, 252] width 24 height 17
type input "25"
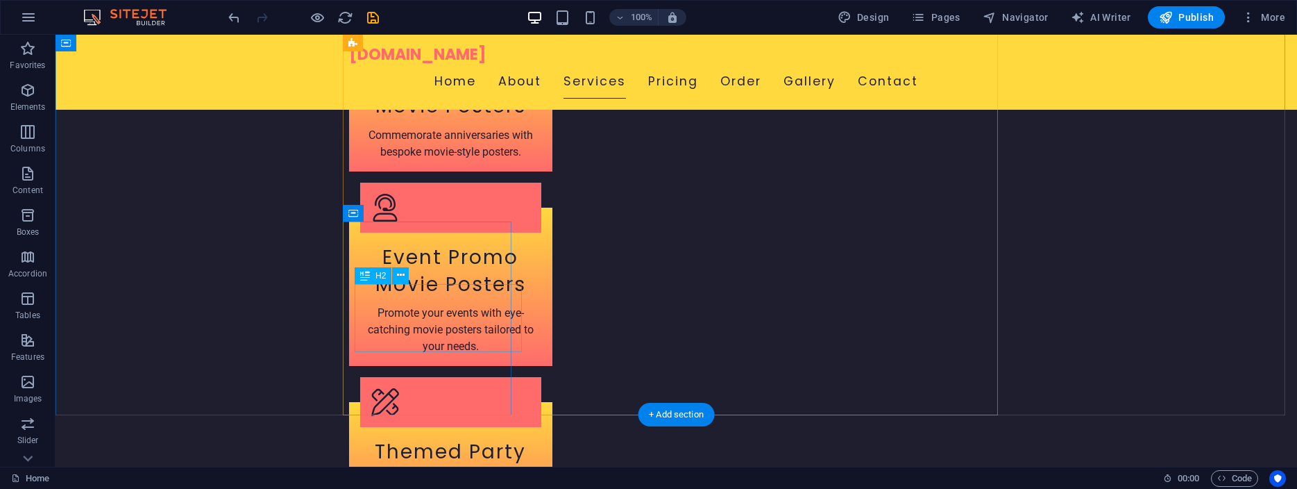
scroll to position [2193, 0]
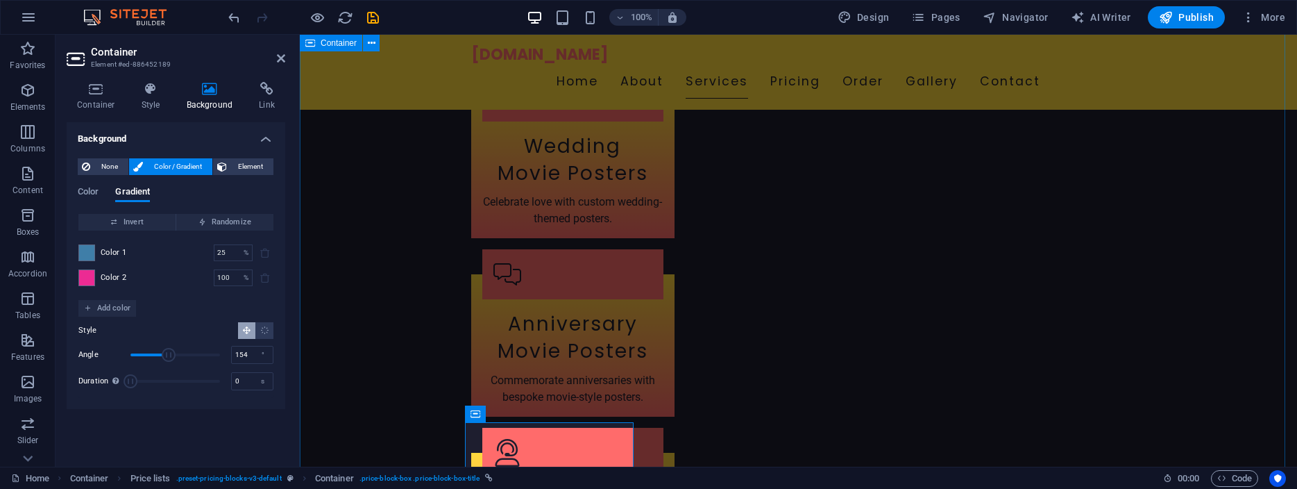
scroll to position [1692, 0]
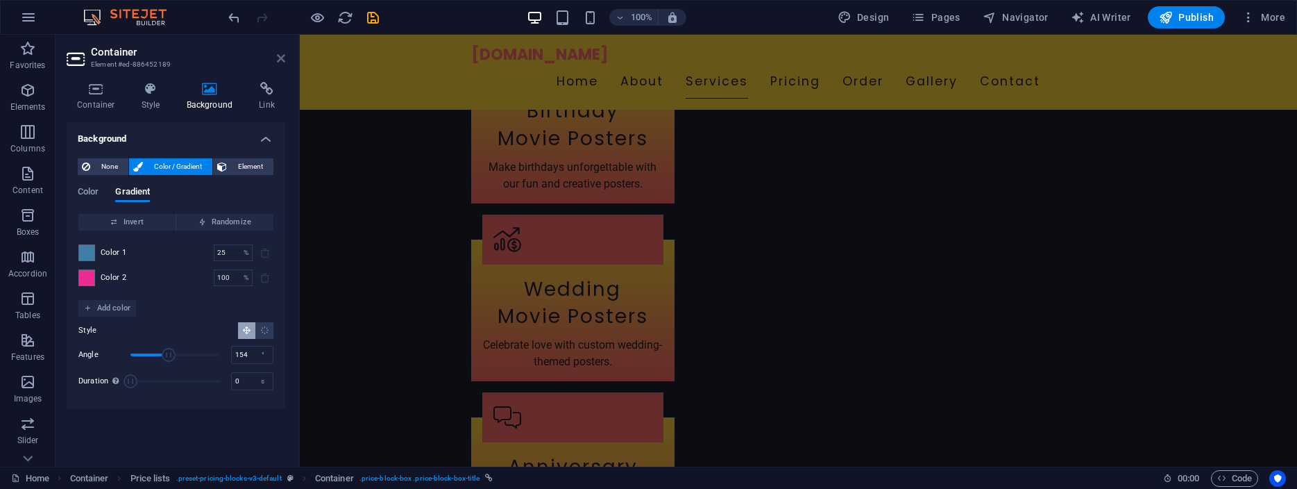
click at [278, 59] on icon at bounding box center [281, 58] width 8 height 11
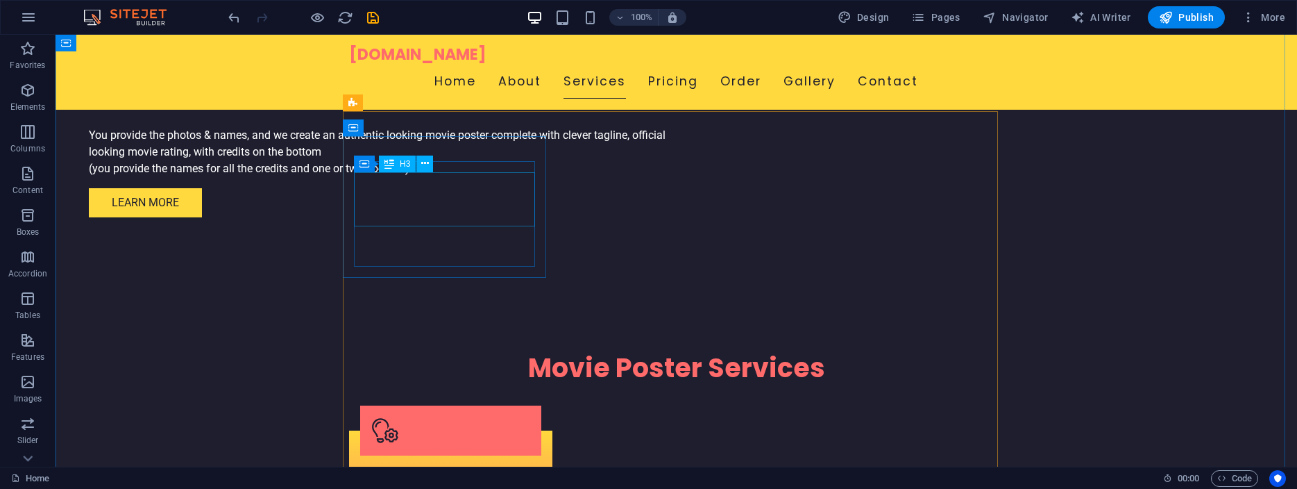
scroll to position [1328, 0]
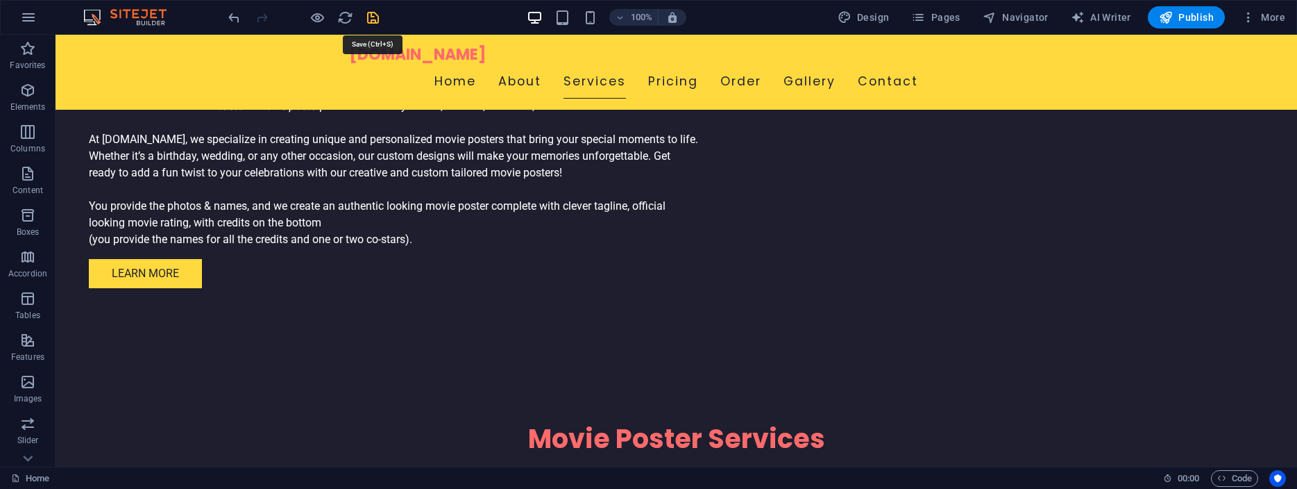
click at [369, 19] on icon "save" at bounding box center [373, 18] width 16 height 16
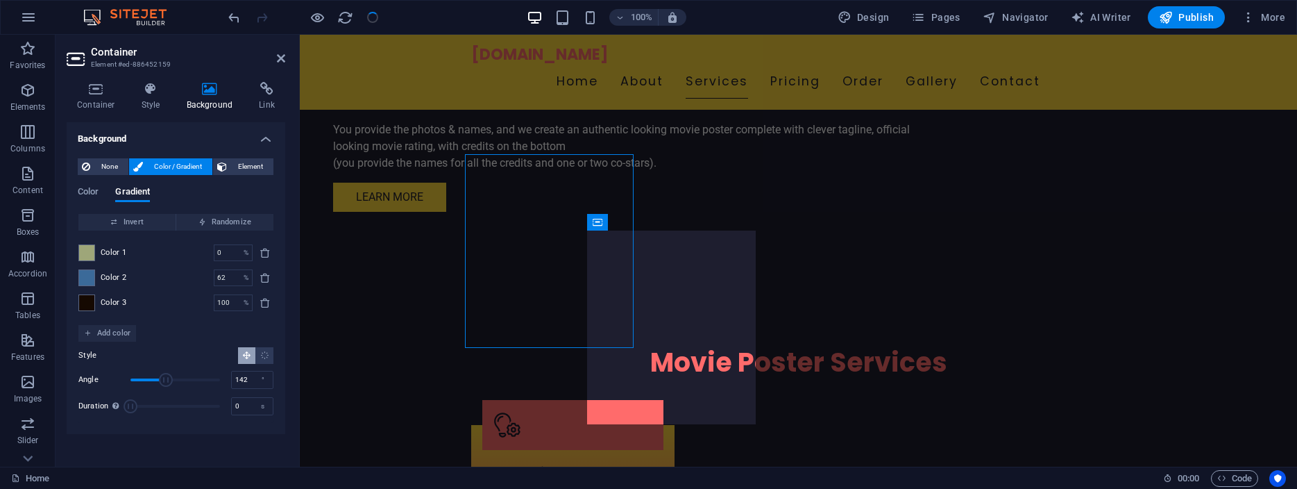
scroll to position [1763, 0]
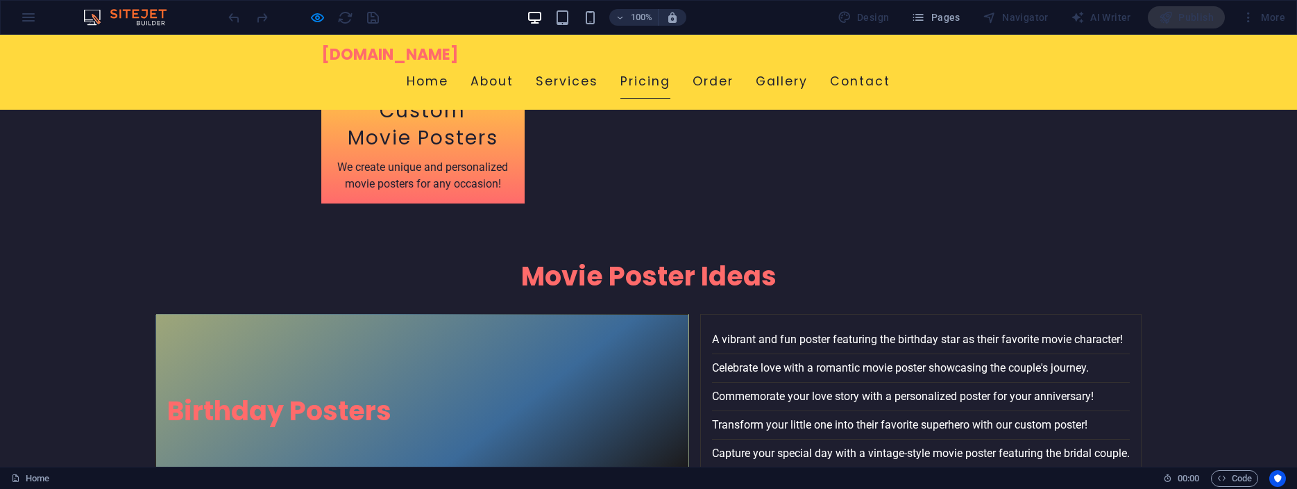
scroll to position [2761, 0]
